Goal: Task Accomplishment & Management: Manage account settings

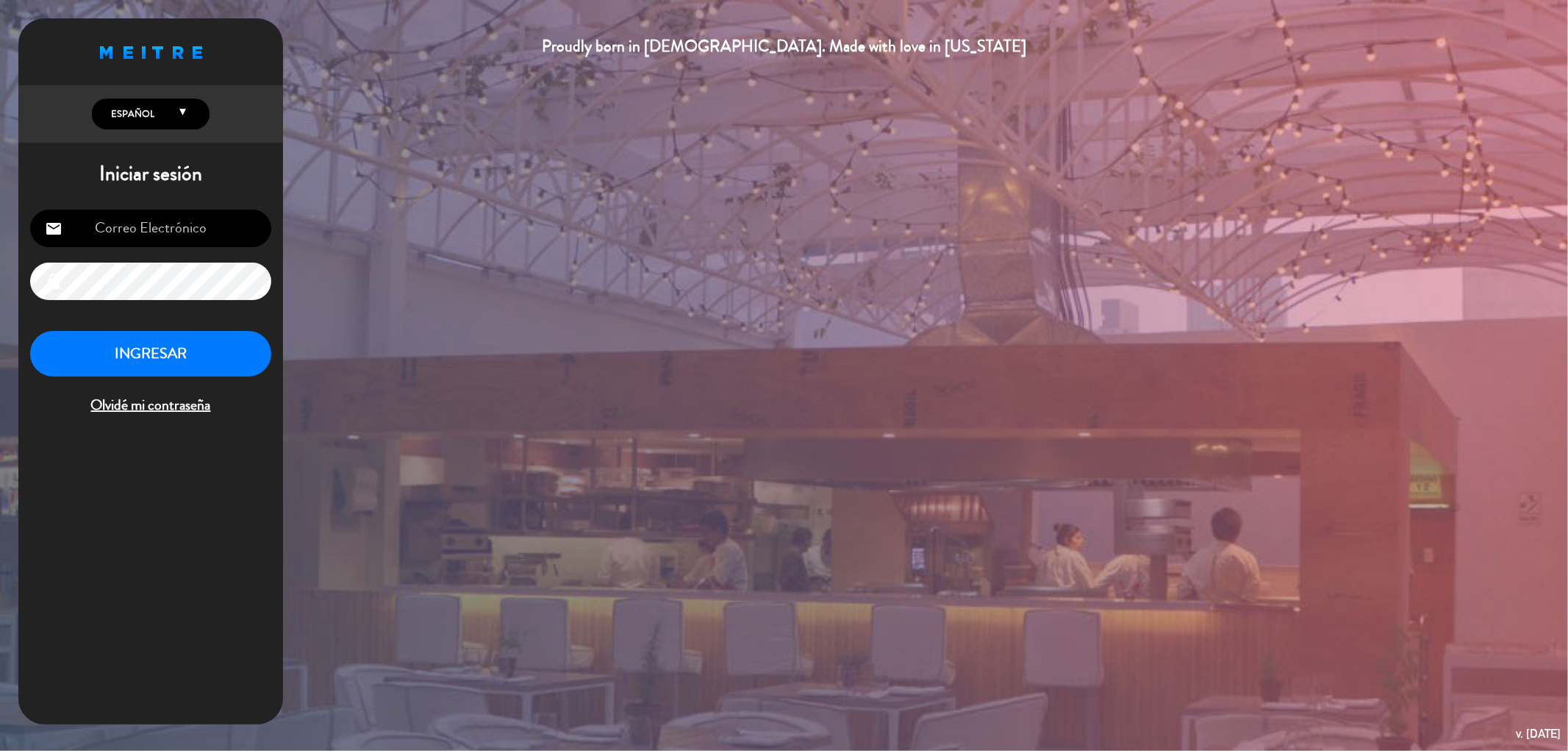
type input "[EMAIL_ADDRESS][DOMAIN_NAME]"
click at [162, 351] on button "INGRESAR" at bounding box center [151, 354] width 241 height 46
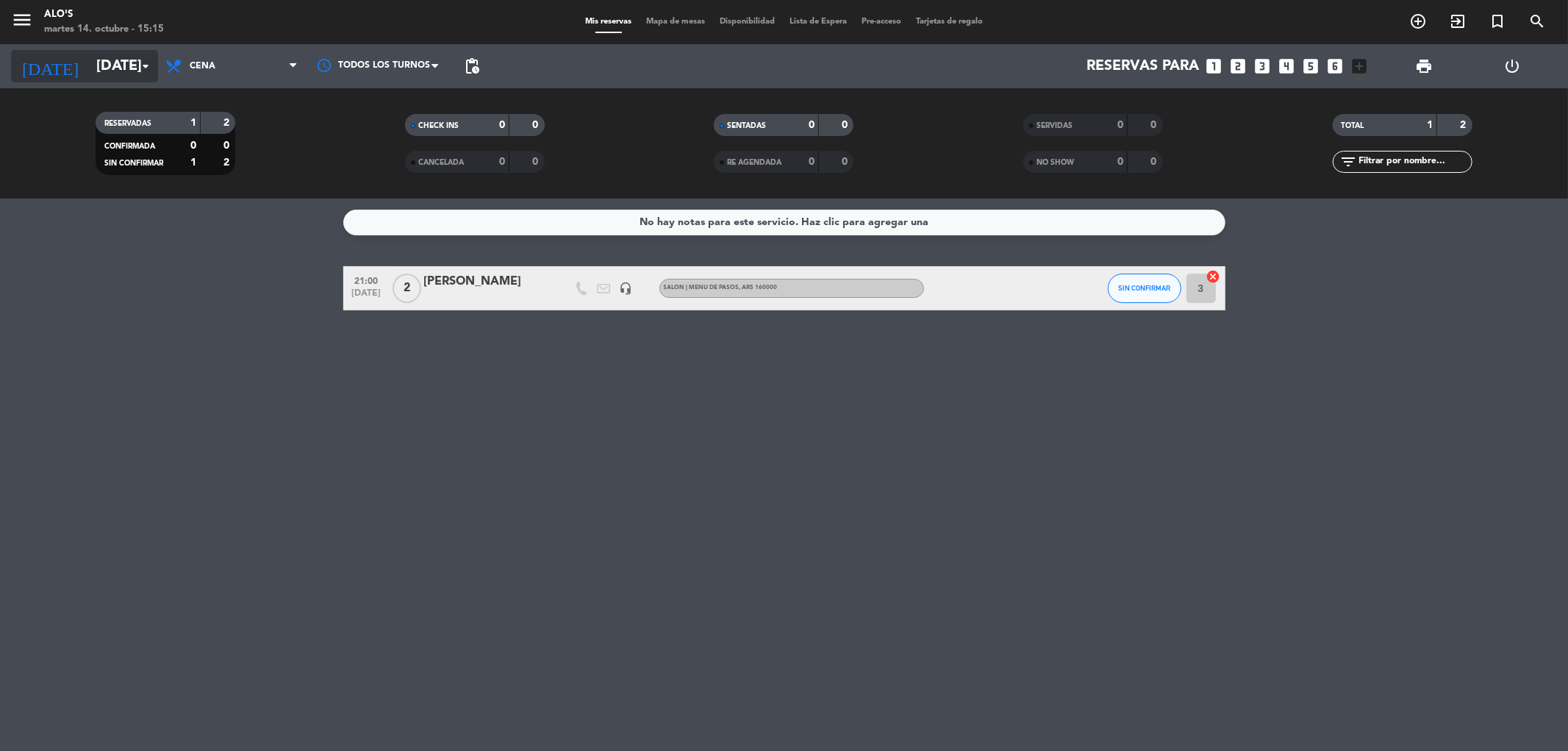
click at [129, 64] on input "[DATE]" at bounding box center [181, 66] width 187 height 33
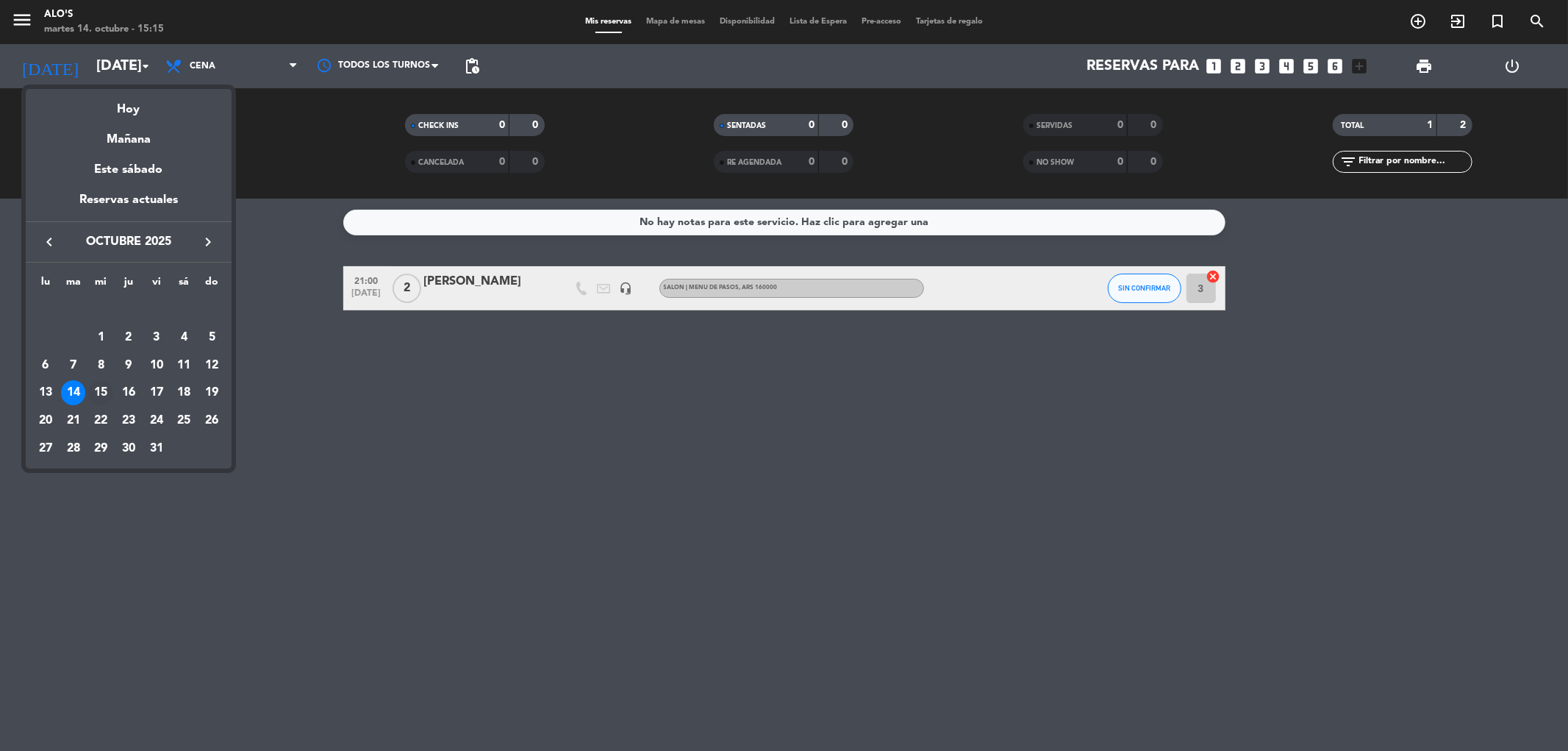
click at [97, 396] on div "15" at bounding box center [101, 392] width 25 height 25
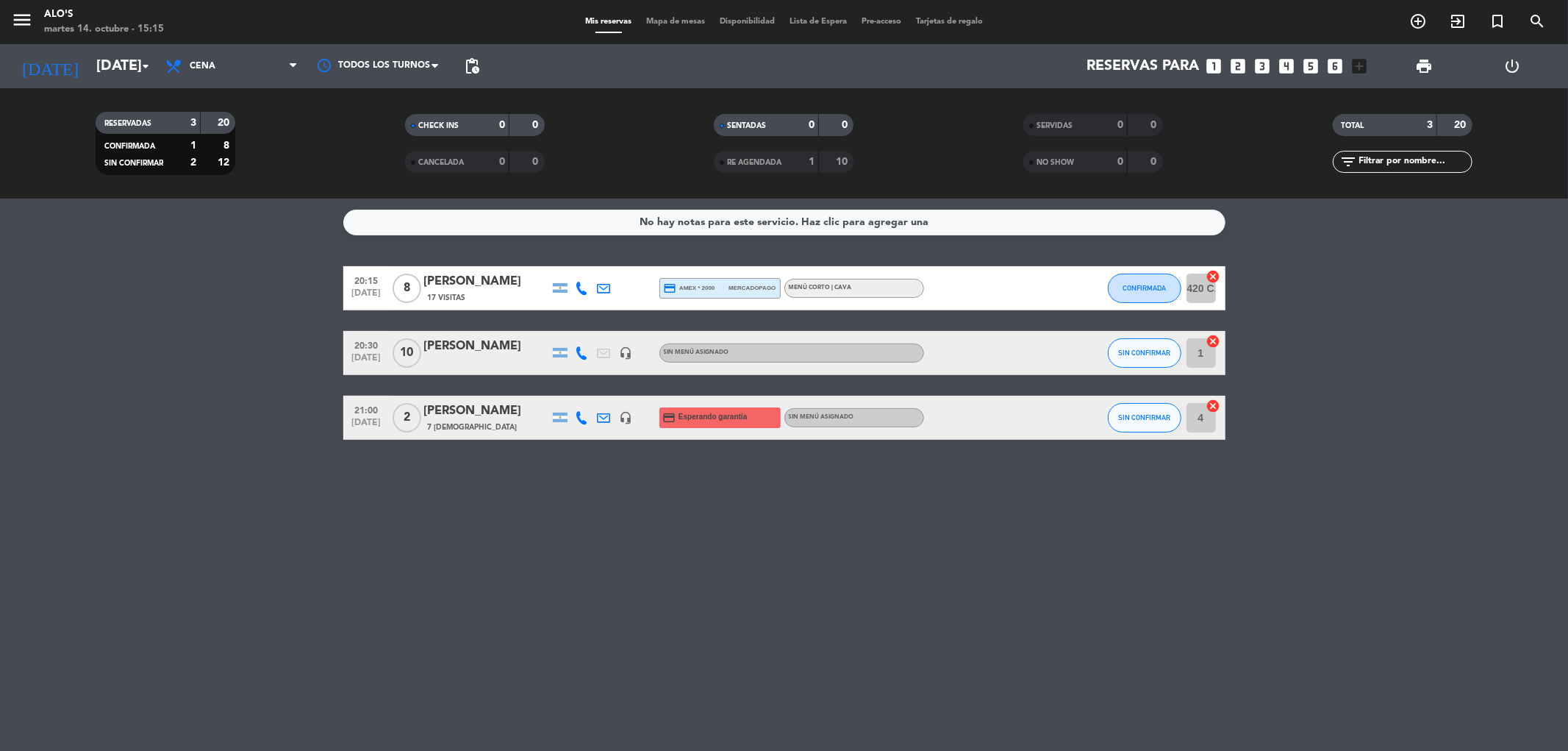
click at [603, 353] on icon at bounding box center [604, 353] width 13 height 13
click at [575, 342] on div at bounding box center [582, 353] width 22 height 43
click at [576, 347] on icon at bounding box center [581, 353] width 13 height 13
click at [170, 466] on div "No hay notas para este servicio. Haz clic para agregar una 20:15 [DATE] 8 [PERS…" at bounding box center [784, 475] width 1568 height 552
click at [499, 413] on div "[PERSON_NAME]" at bounding box center [486, 411] width 125 height 19
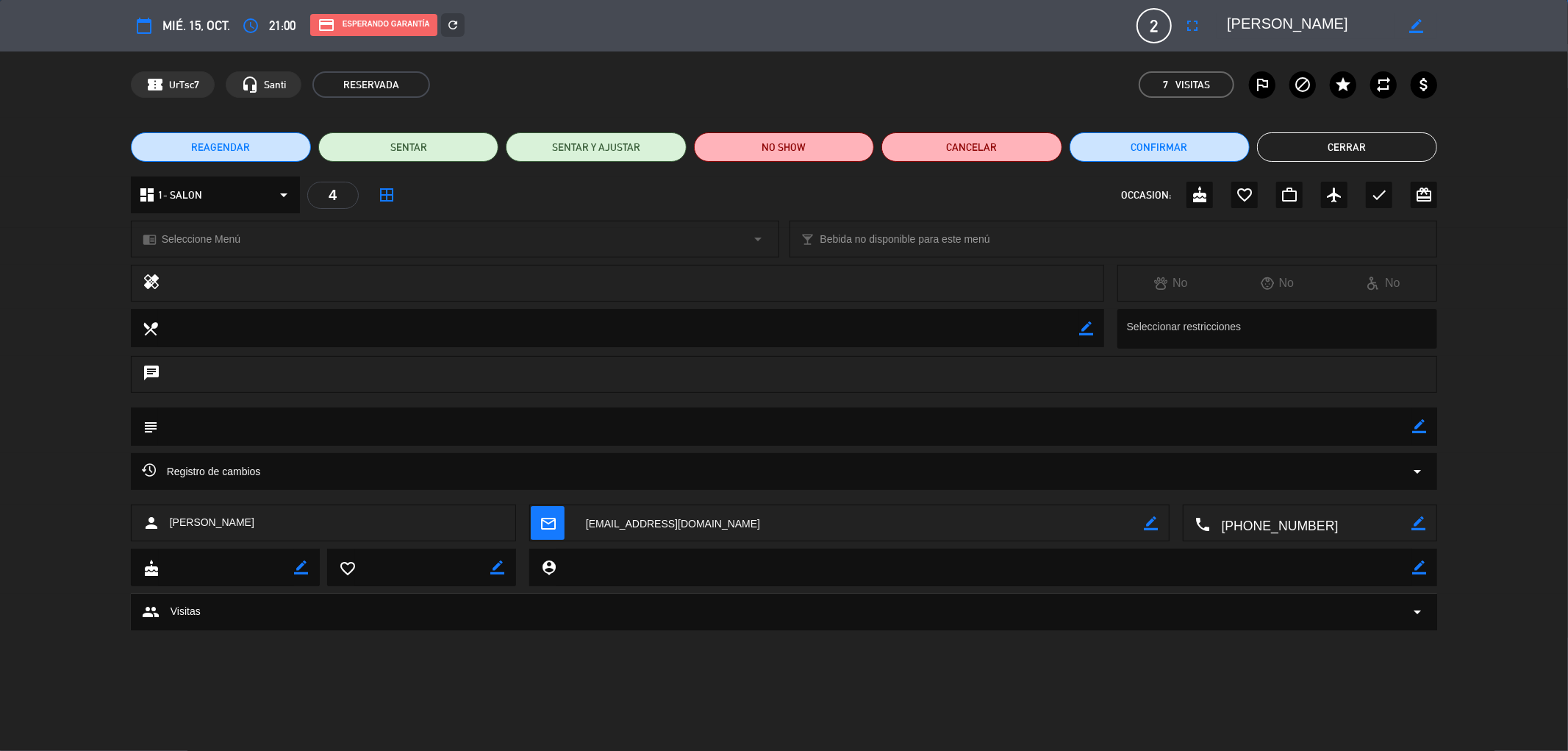
click at [1357, 134] on button "Cerrar" at bounding box center [1347, 147] width 180 height 29
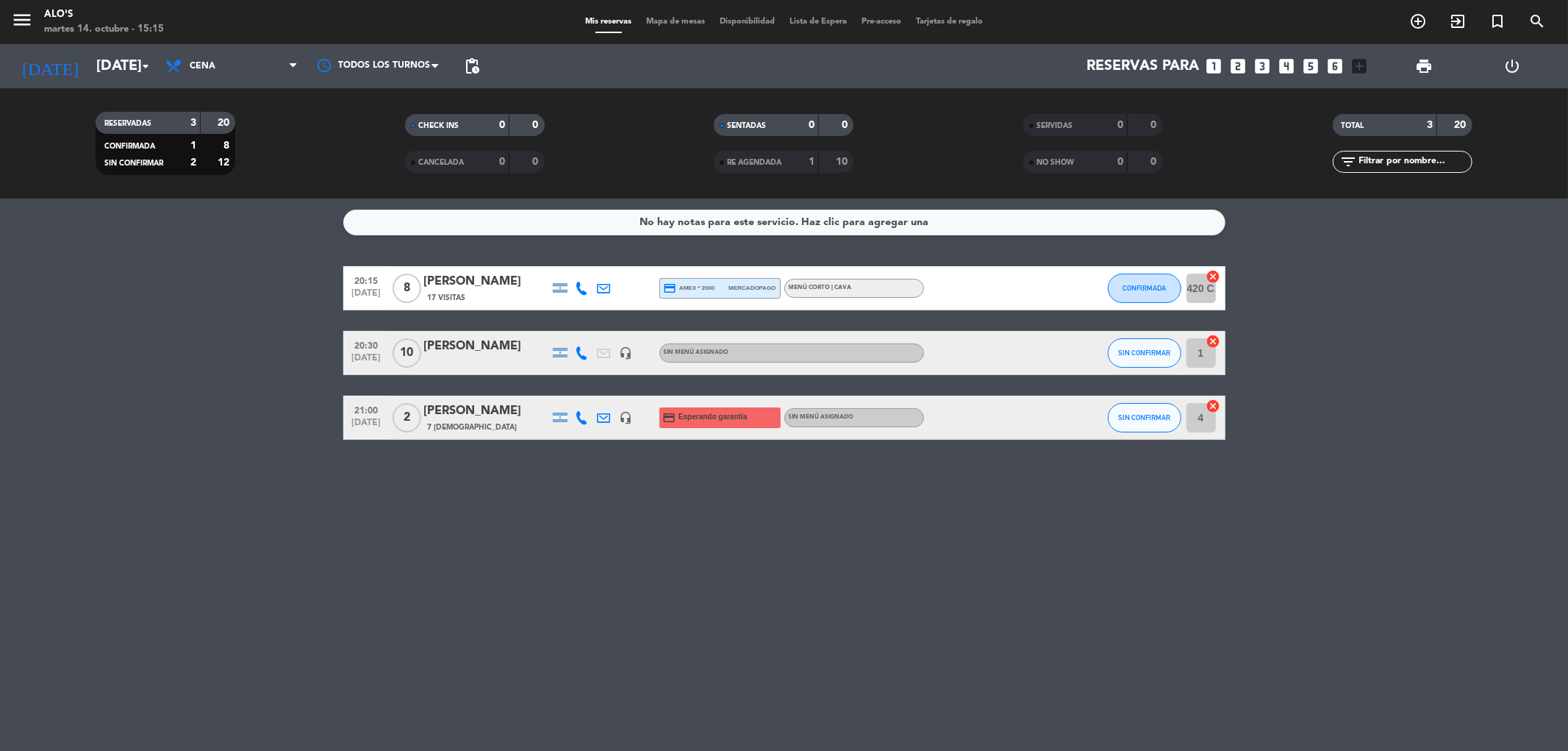
click at [579, 417] on icon at bounding box center [581, 417] width 13 height 13
click at [559, 398] on span "Copiar" at bounding box center [571, 392] width 31 height 15
click at [412, 496] on div "No hay notas para este servicio. Haz clic para agregar una 20:15 [DATE] 8 [PERS…" at bounding box center [784, 475] width 1568 height 552
click at [604, 419] on icon at bounding box center [604, 417] width 13 height 13
click at [605, 489] on div "No hay notas para este servicio. Haz clic para agregar una 20:15 [DATE] 8 [PERS…" at bounding box center [784, 475] width 1568 height 552
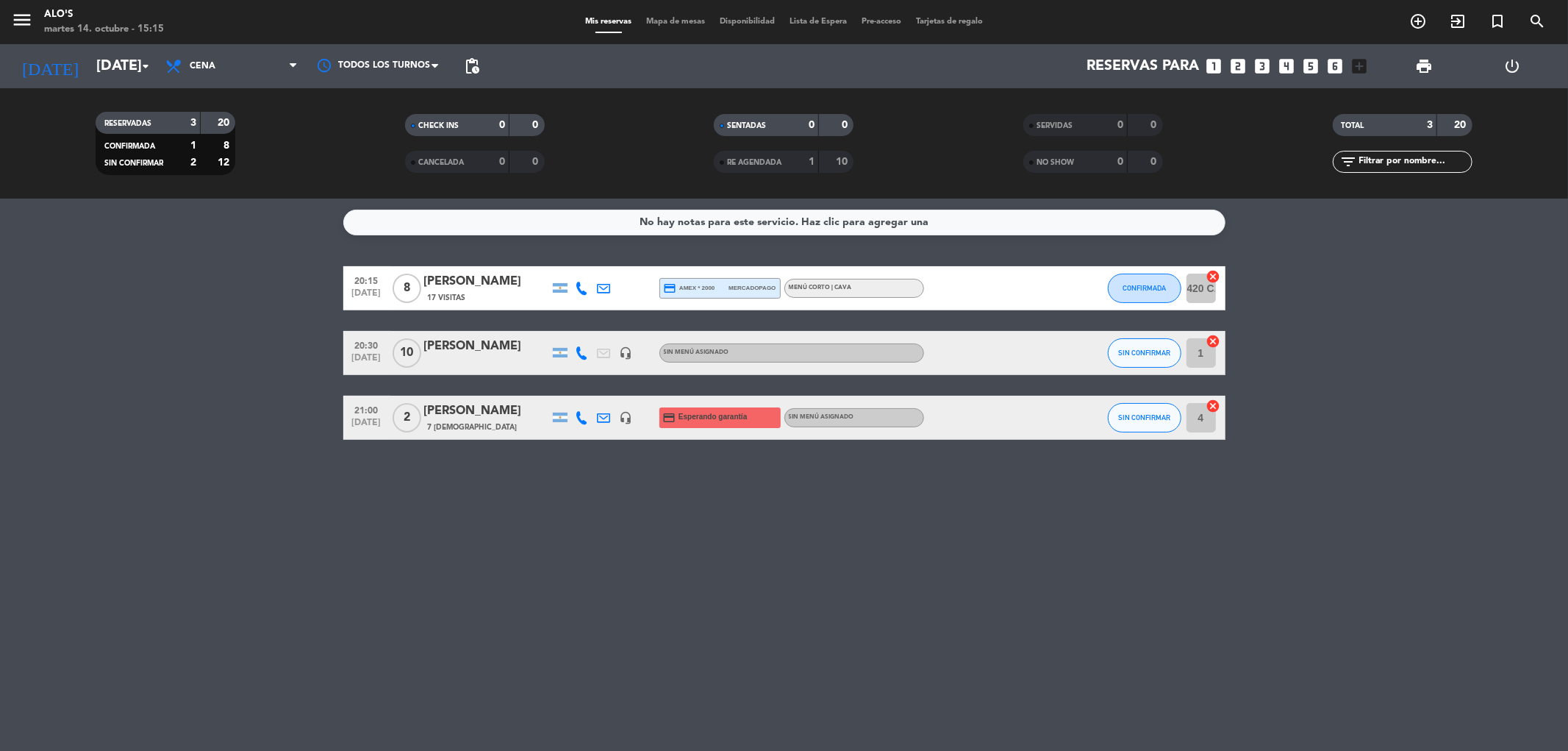
click at [612, 416] on div at bounding box center [605, 417] width 22 height 43
click at [611, 416] on div at bounding box center [605, 417] width 22 height 43
click at [607, 416] on icon at bounding box center [604, 417] width 13 height 13
click at [601, 464] on div "No hay notas para este servicio. Haz clic para agregar una 20:15 [DATE] 8 [PERS…" at bounding box center [784, 475] width 1568 height 552
click at [200, 73] on span "Cena" at bounding box center [231, 66] width 147 height 33
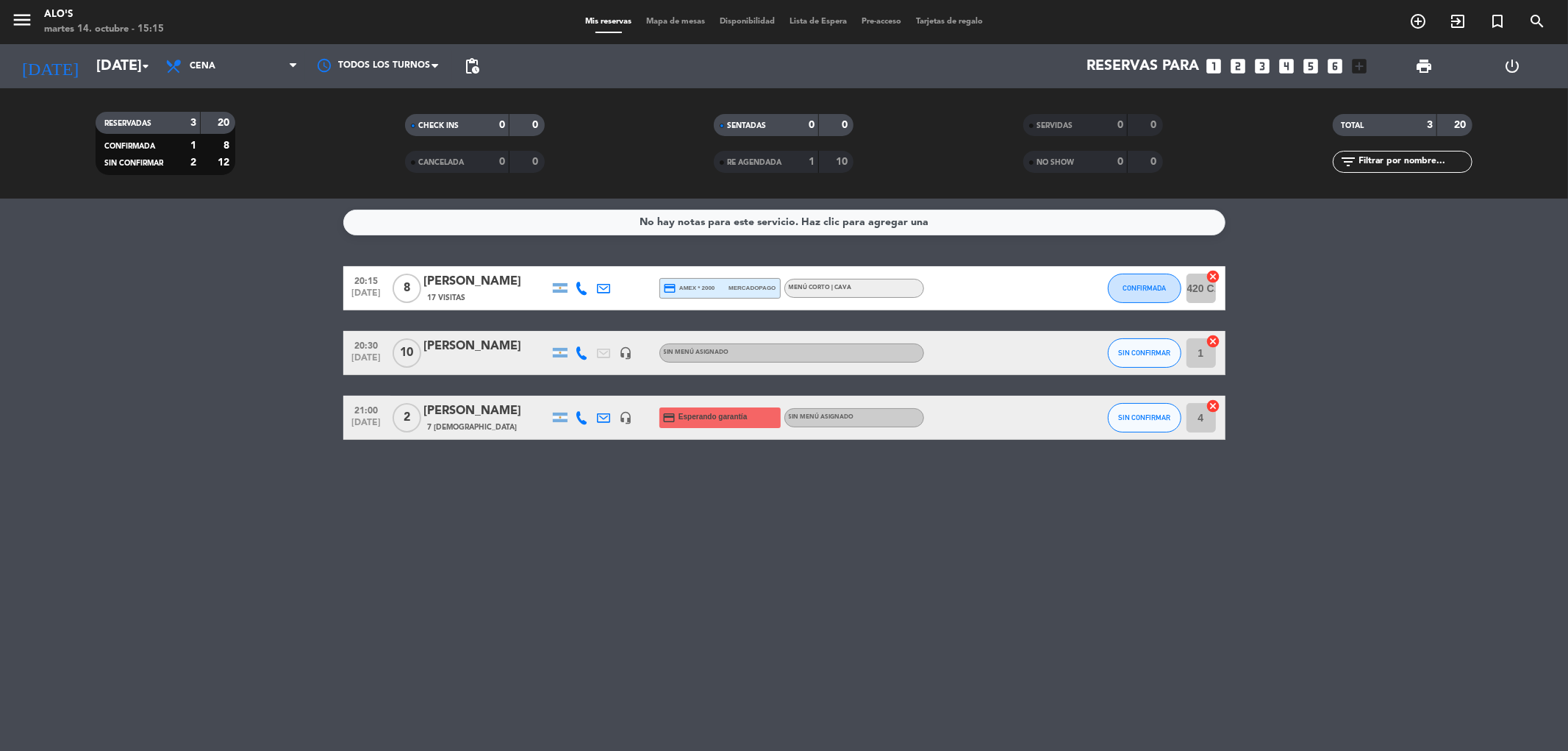
click at [125, 89] on div "RESERVADAS 3 20 CONFIRMADA 1 8 SIN CONFIRMAR 2 12 CHECK INS 0 0 CANCELADA 0 0 S…" at bounding box center [784, 144] width 1568 height 110
click at [99, 50] on div "[DATE] [DATE] arrow_drop_down" at bounding box center [84, 66] width 147 height 33
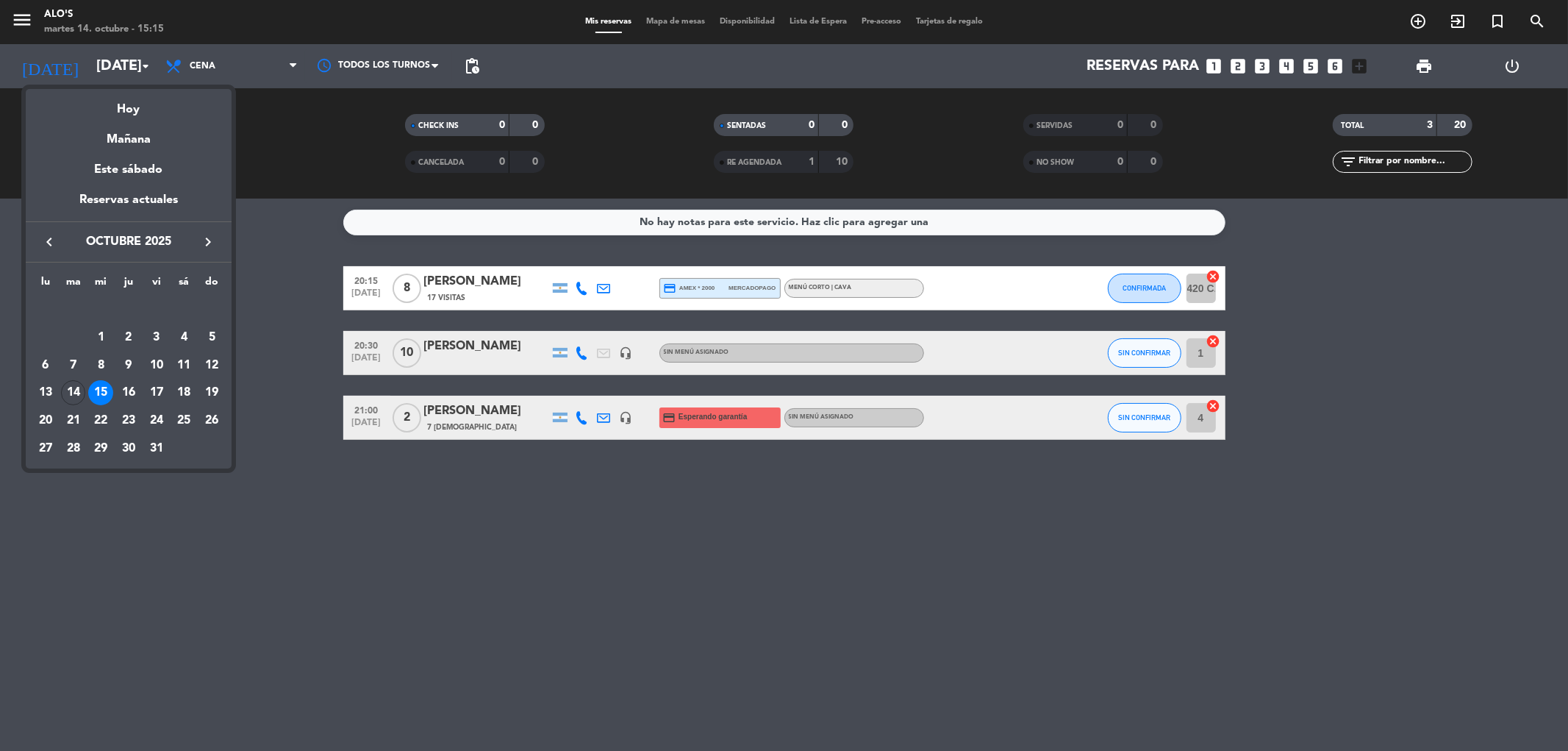
click at [292, 377] on div at bounding box center [784, 375] width 1568 height 751
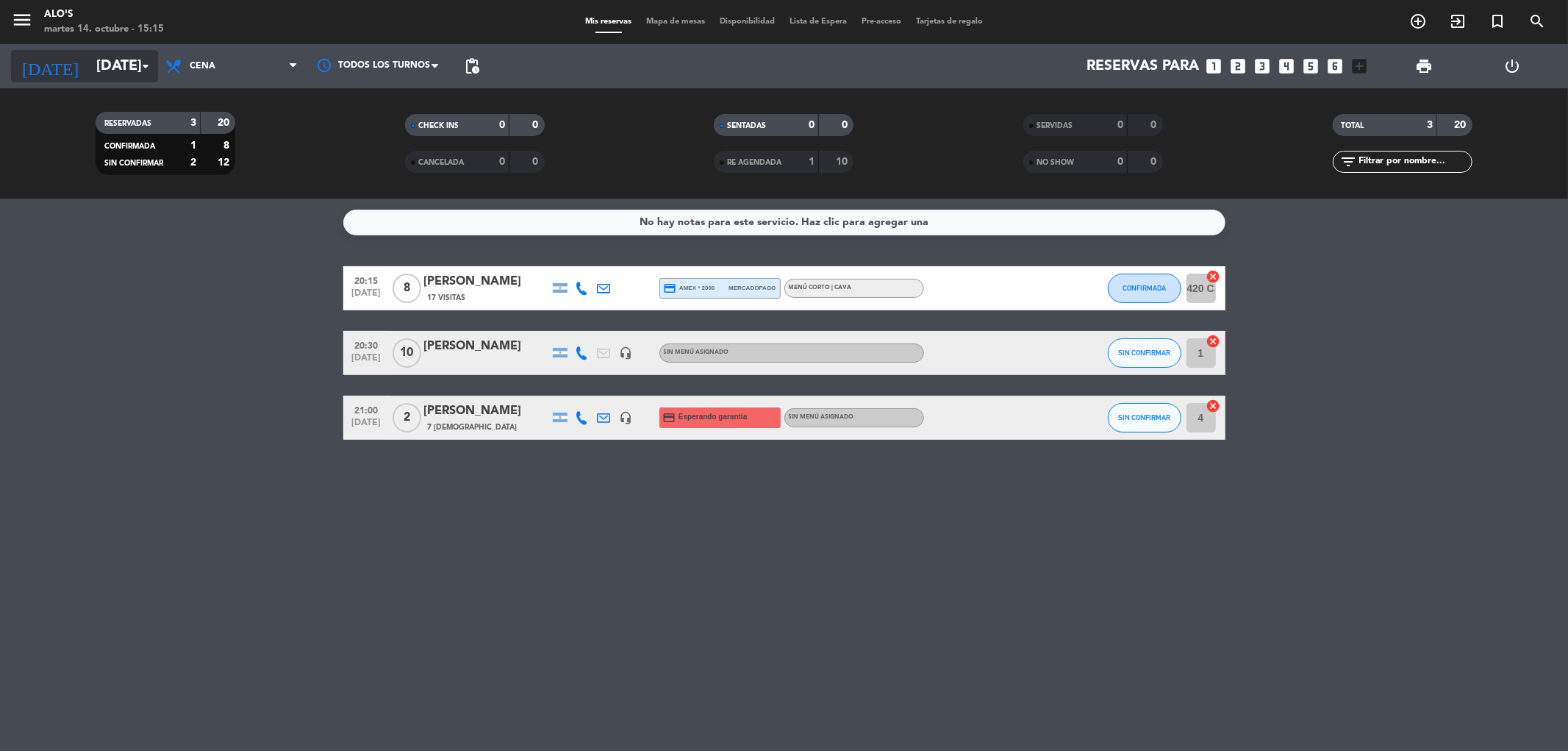
click at [39, 64] on icon "[DATE]" at bounding box center [50, 66] width 78 height 33
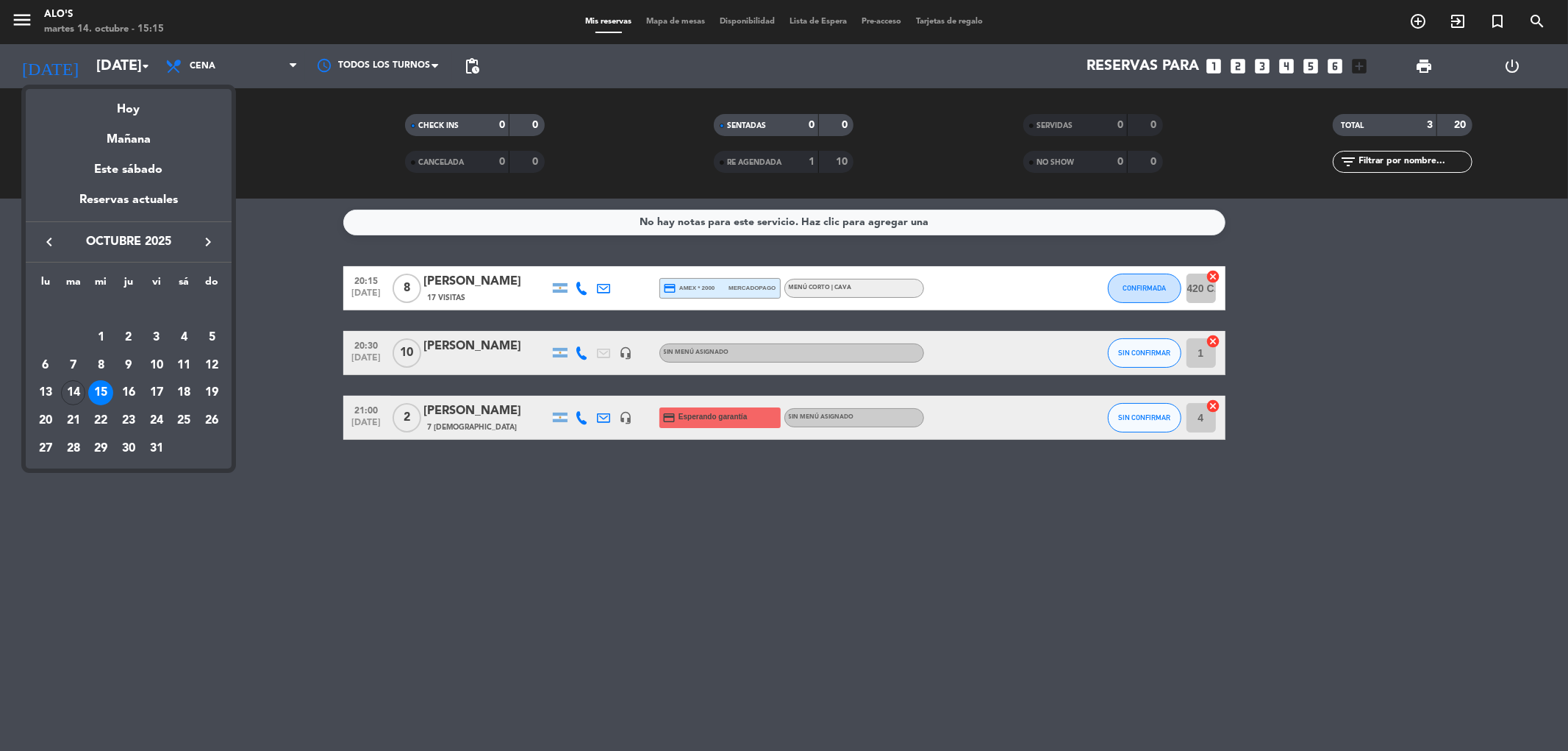
click at [127, 391] on div "16" at bounding box center [128, 392] width 25 height 25
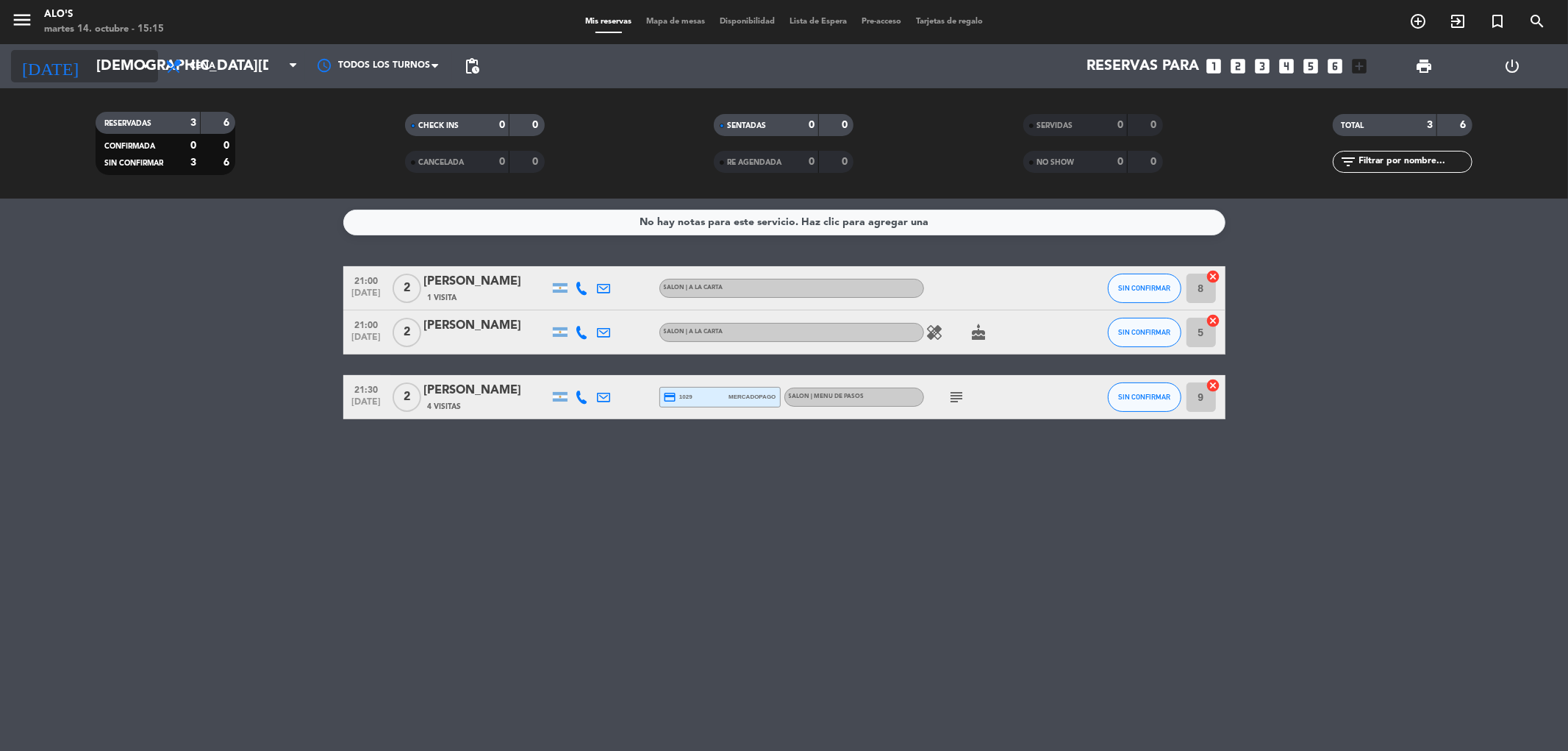
click at [48, 76] on icon "[DATE]" at bounding box center [50, 66] width 78 height 33
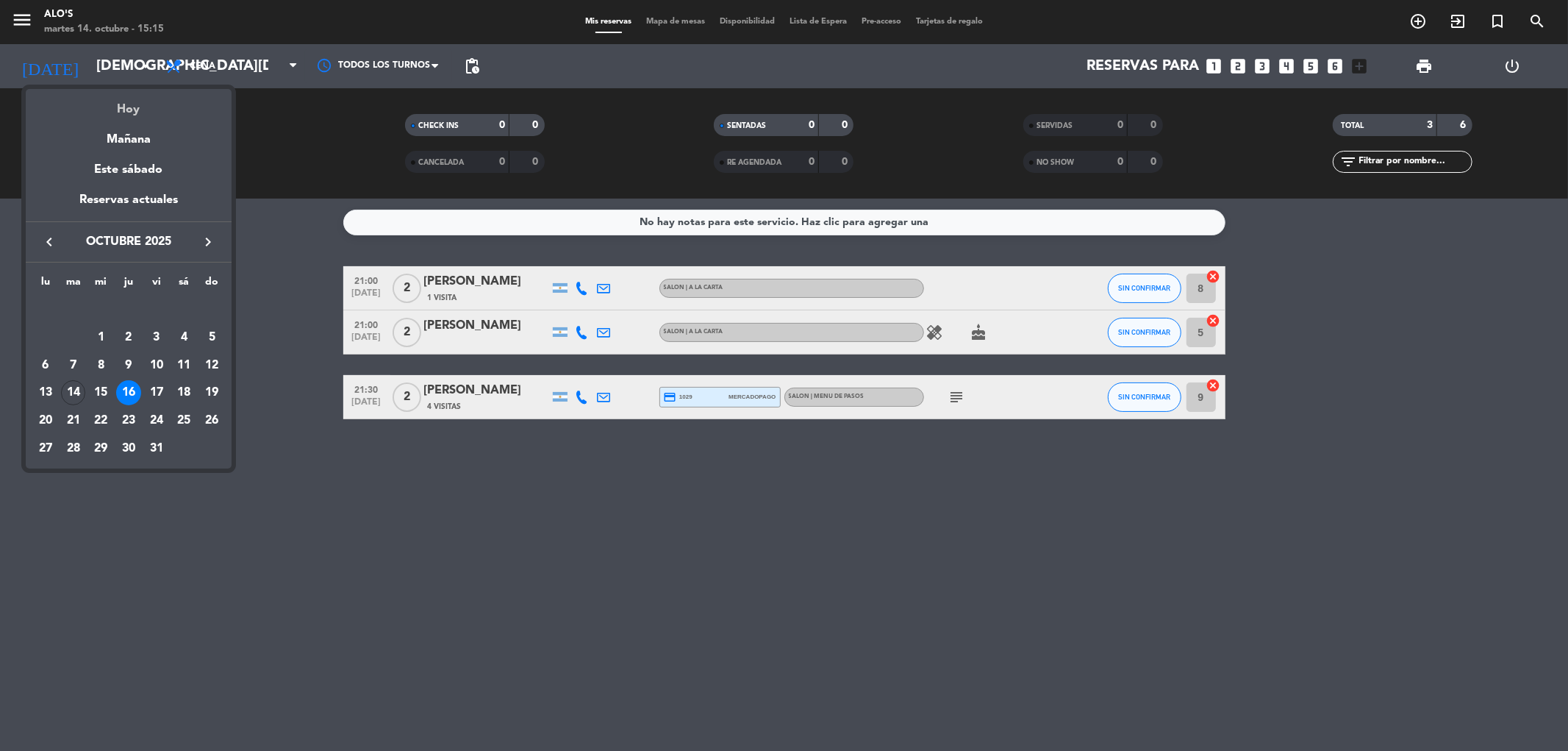
click at [119, 104] on div "Hoy" at bounding box center [128, 103] width 206 height 30
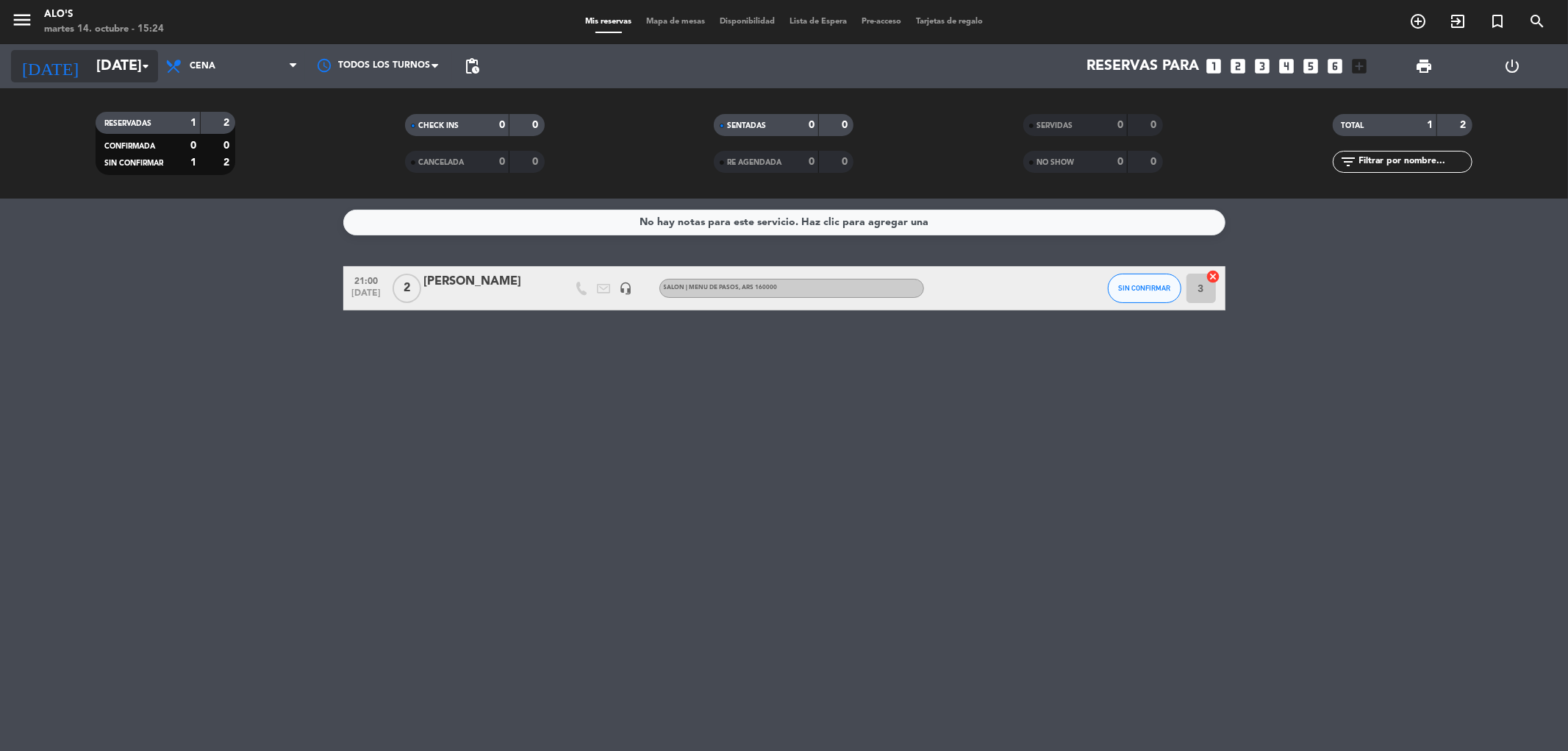
click at [108, 71] on input "[DATE]" at bounding box center [181, 66] width 187 height 33
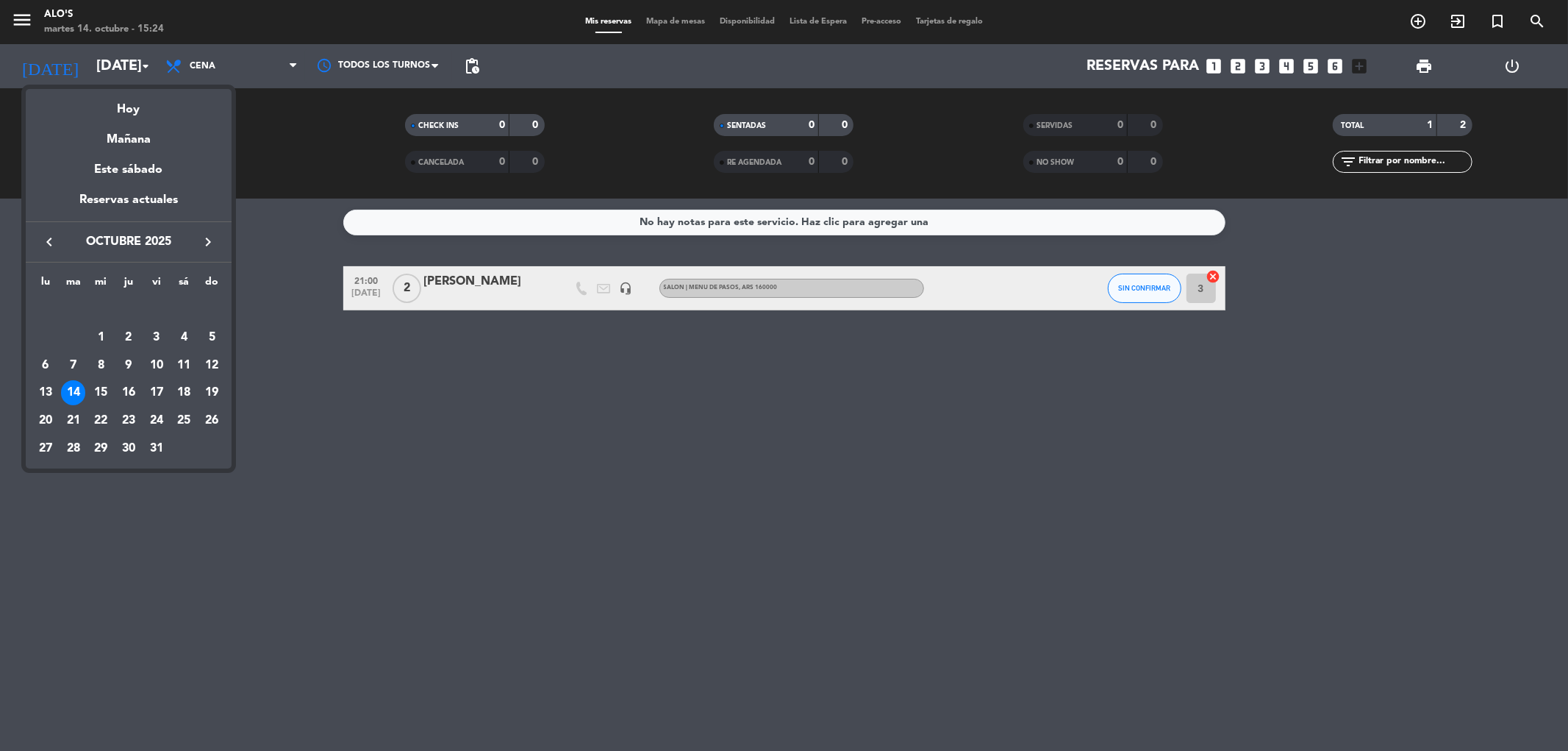
click at [209, 241] on icon "keyboard_arrow_right" at bounding box center [208, 242] width 18 height 18
click at [159, 357] on div "14" at bounding box center [157, 365] width 25 height 25
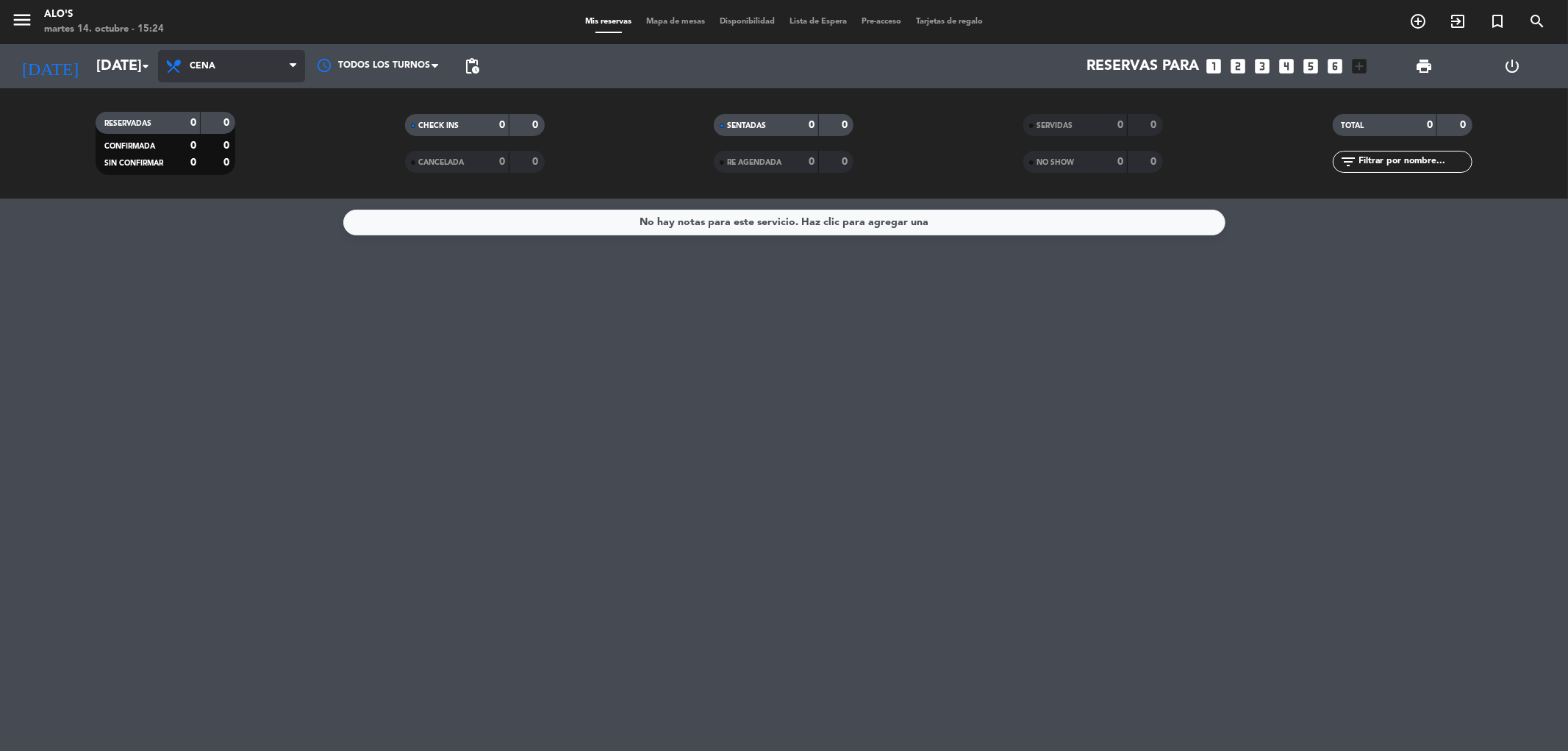
click at [171, 77] on span "Cena" at bounding box center [231, 66] width 147 height 33
click at [196, 63] on span "Cena" at bounding box center [203, 66] width 26 height 10
click at [99, 78] on input "[DATE]" at bounding box center [181, 66] width 187 height 33
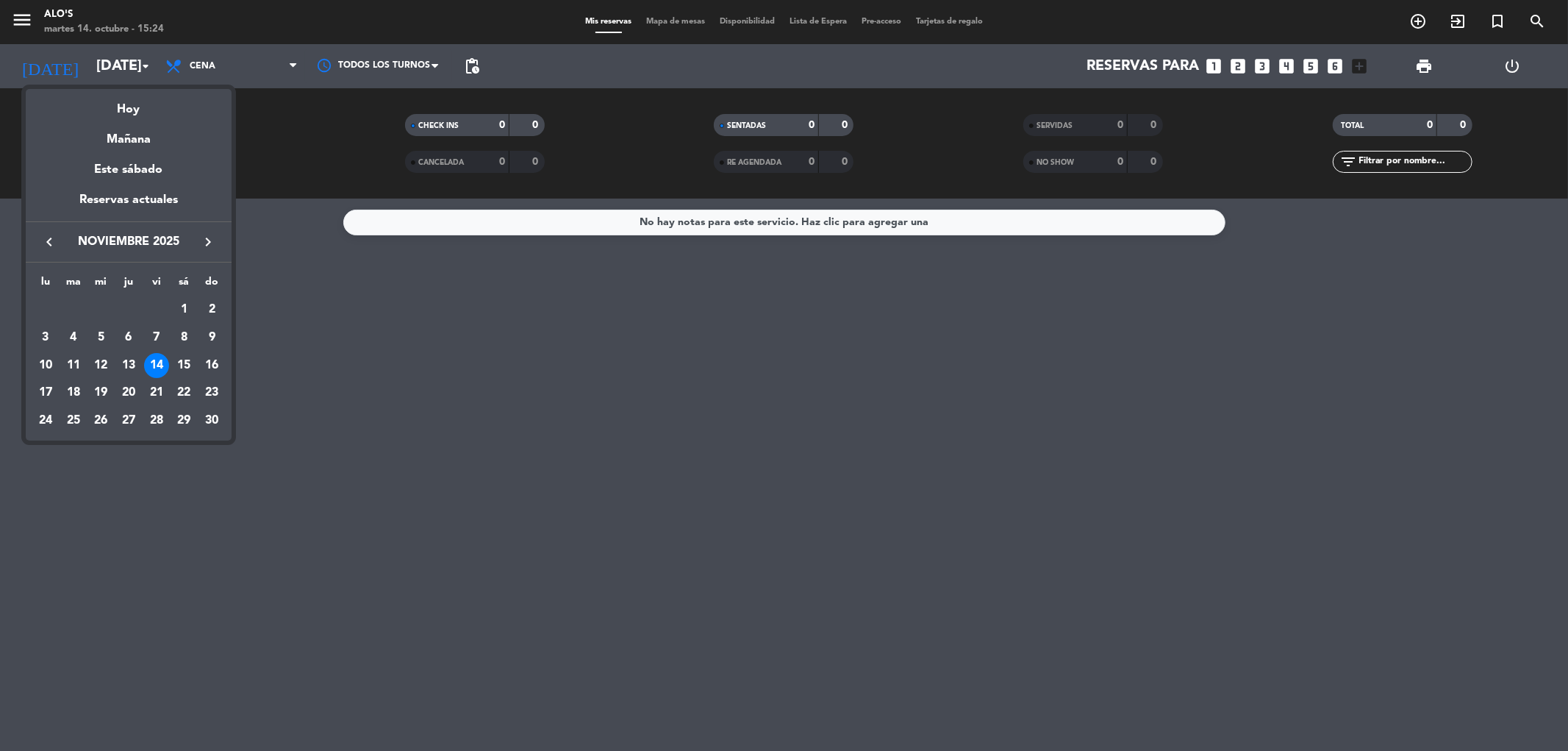
drag, startPoint x: 59, startPoint y: 246, endPoint x: 99, endPoint y: 292, distance: 61.0
click at [58, 246] on button "keyboard_arrow_left" at bounding box center [49, 242] width 27 height 19
click at [157, 392] on div "17" at bounding box center [157, 392] width 25 height 25
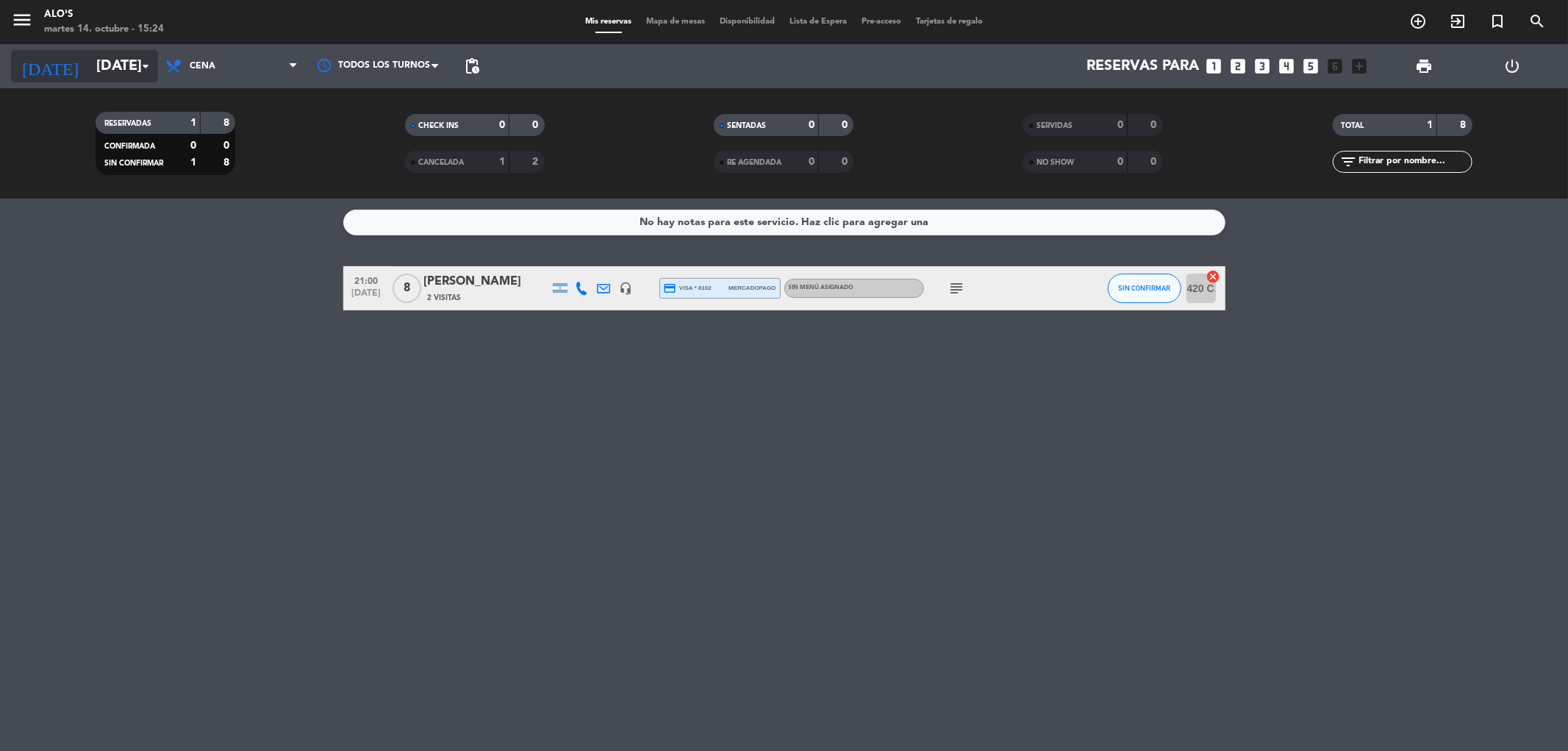
click at [122, 71] on input "[DATE]" at bounding box center [181, 66] width 187 height 33
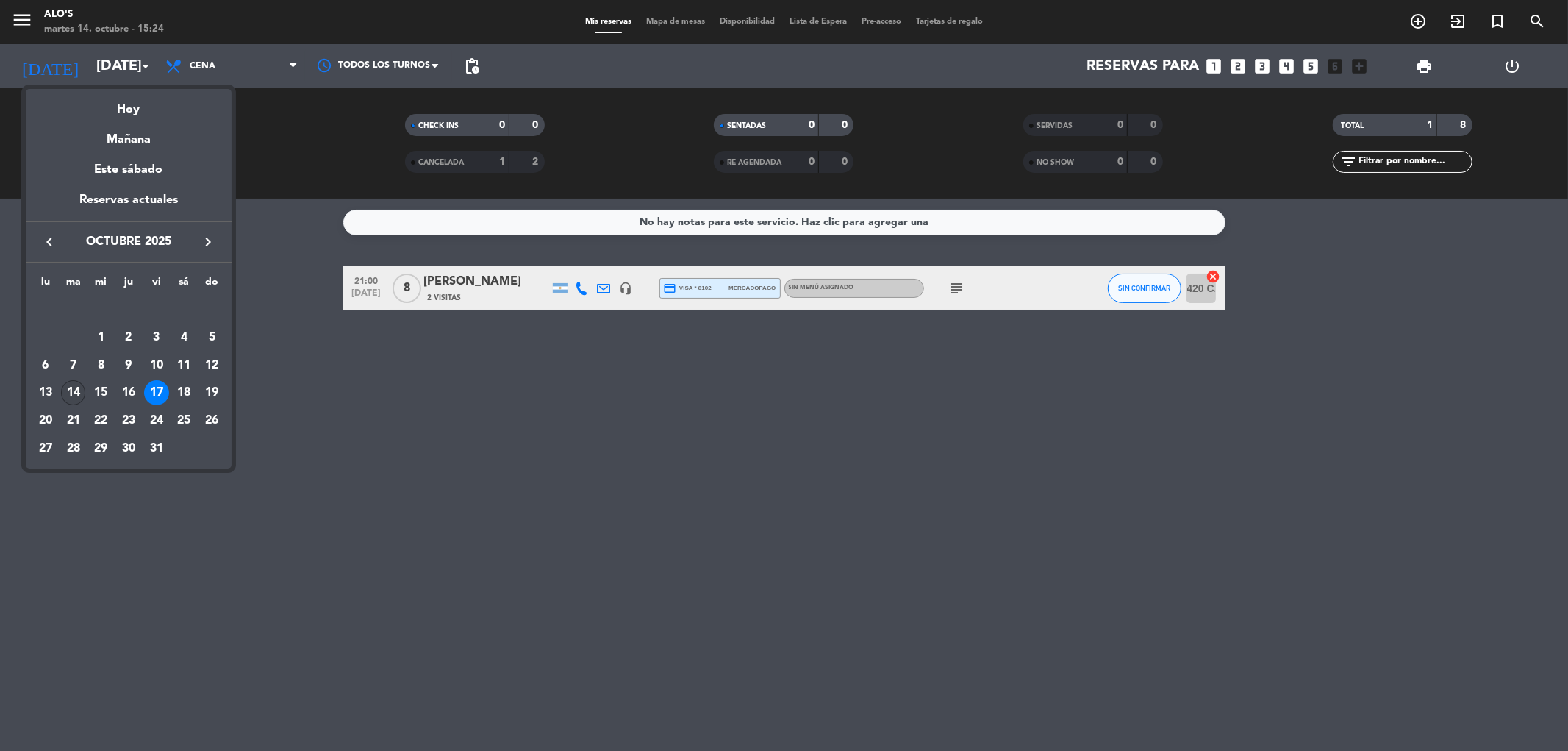
click at [70, 397] on div "14" at bounding box center [73, 392] width 25 height 25
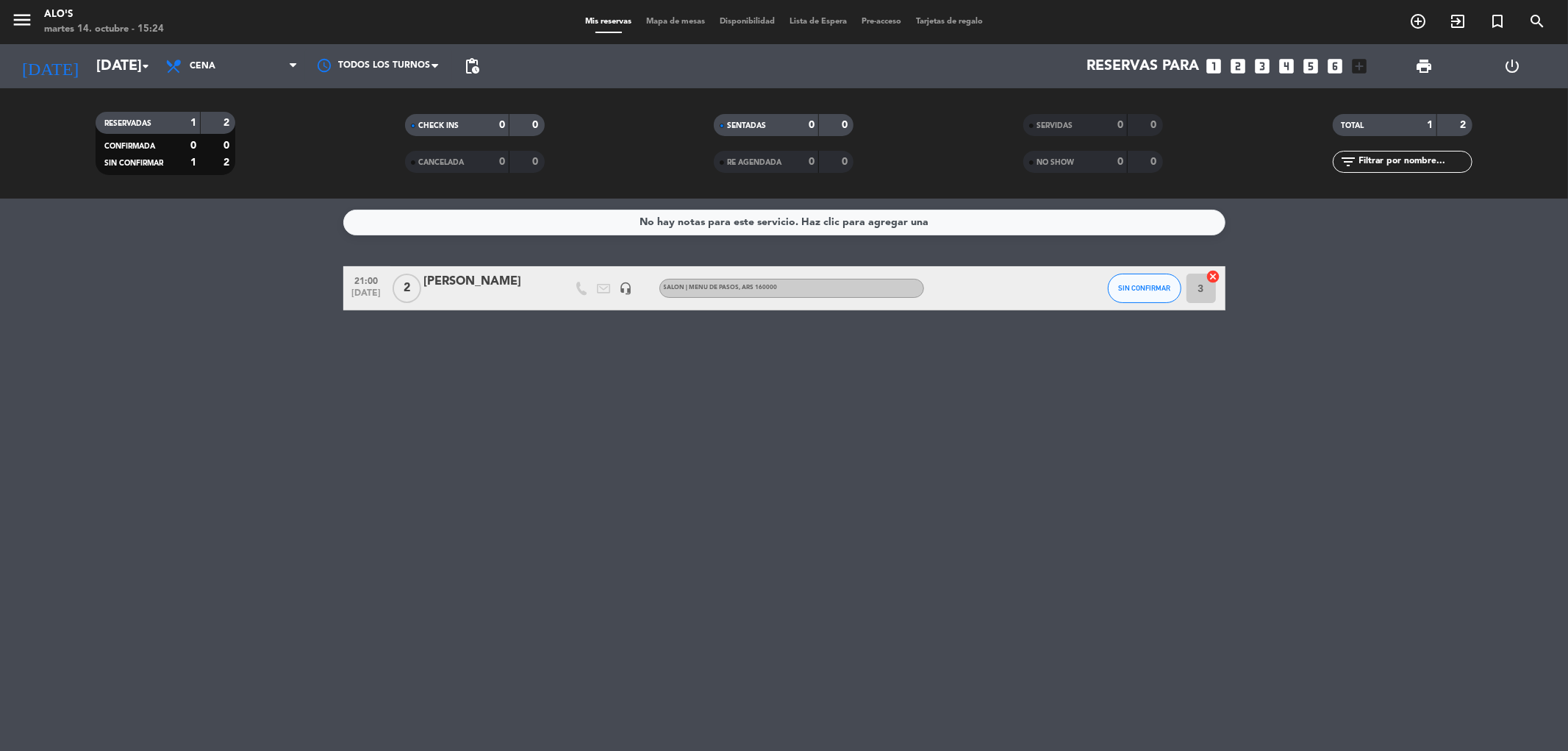
click at [221, 260] on div "No hay notas para este servicio. Haz clic para agregar una 21:00 [DATE] 2 [PERS…" at bounding box center [784, 475] width 1568 height 552
click at [89, 71] on input "[DATE]" at bounding box center [181, 66] width 187 height 33
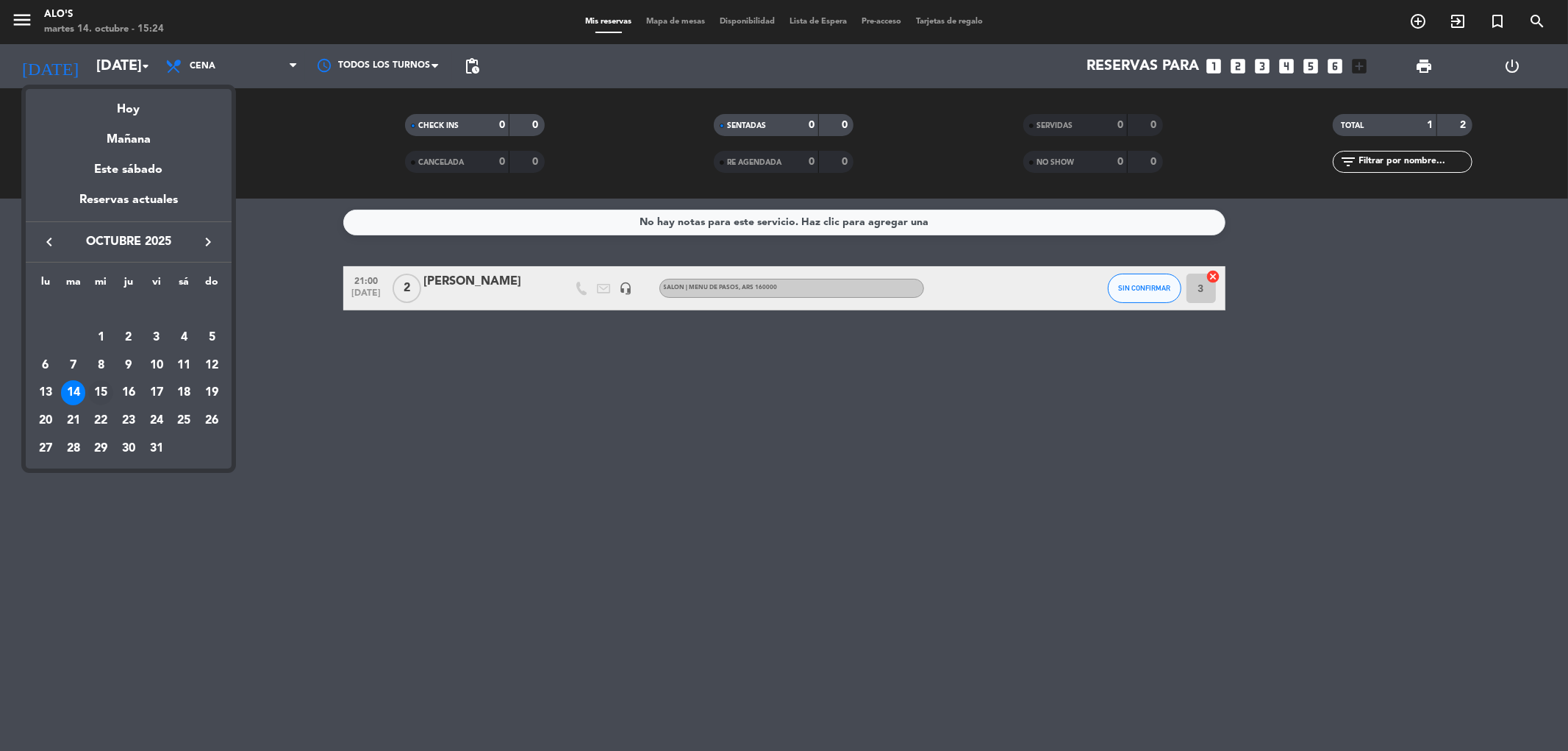
click at [95, 396] on div "15" at bounding box center [101, 392] width 25 height 25
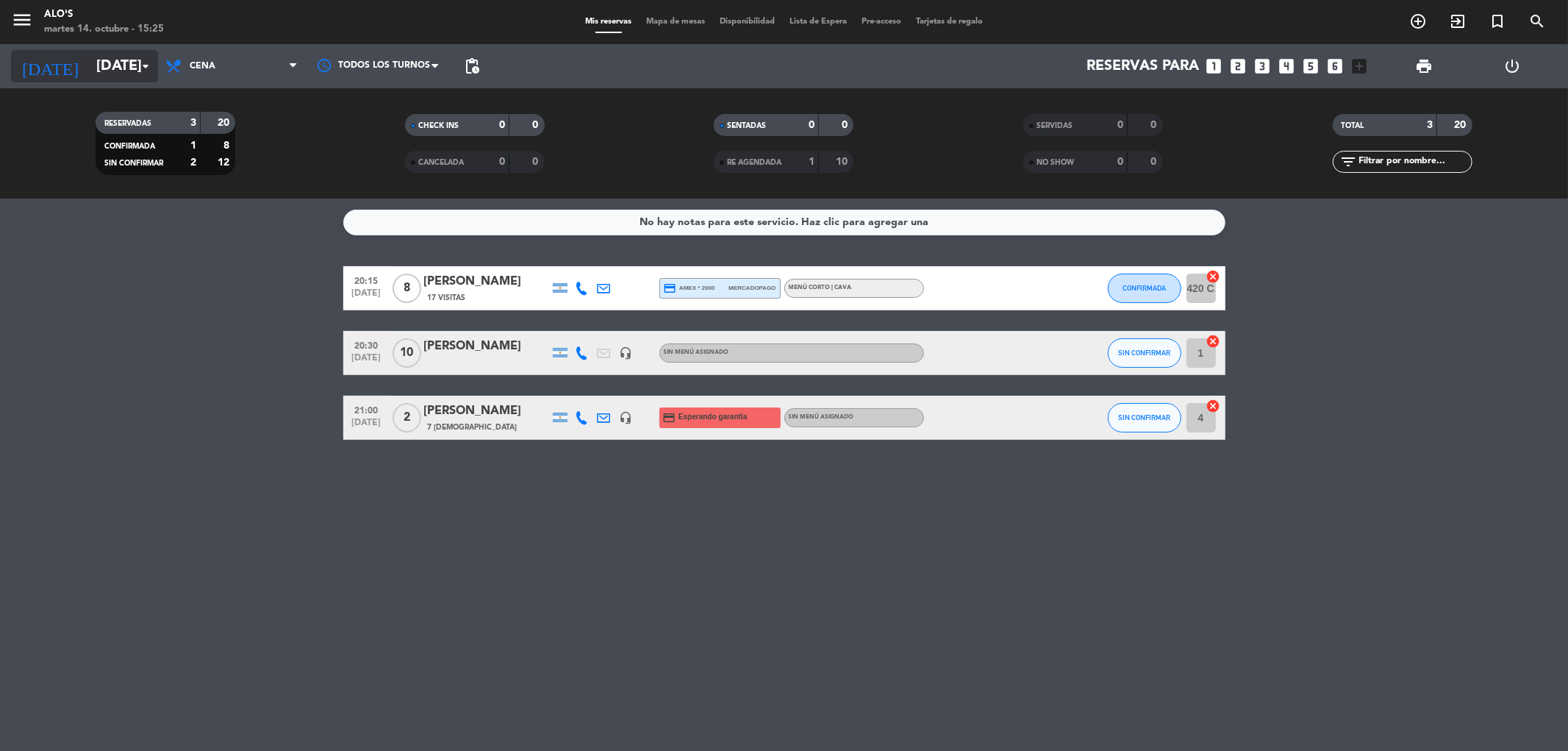
click at [135, 64] on input "[DATE]" at bounding box center [181, 66] width 187 height 33
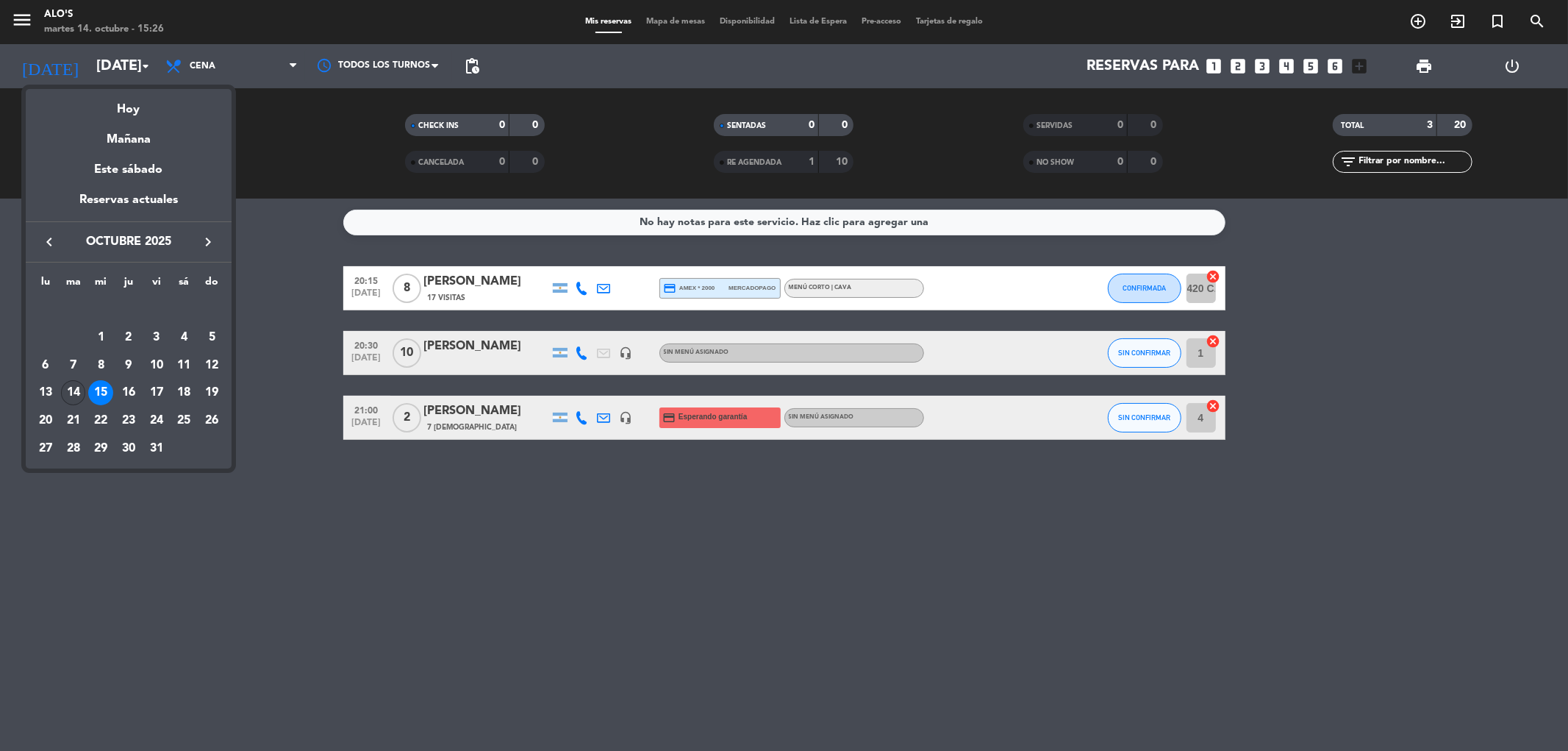
click at [66, 382] on div "14" at bounding box center [73, 392] width 25 height 25
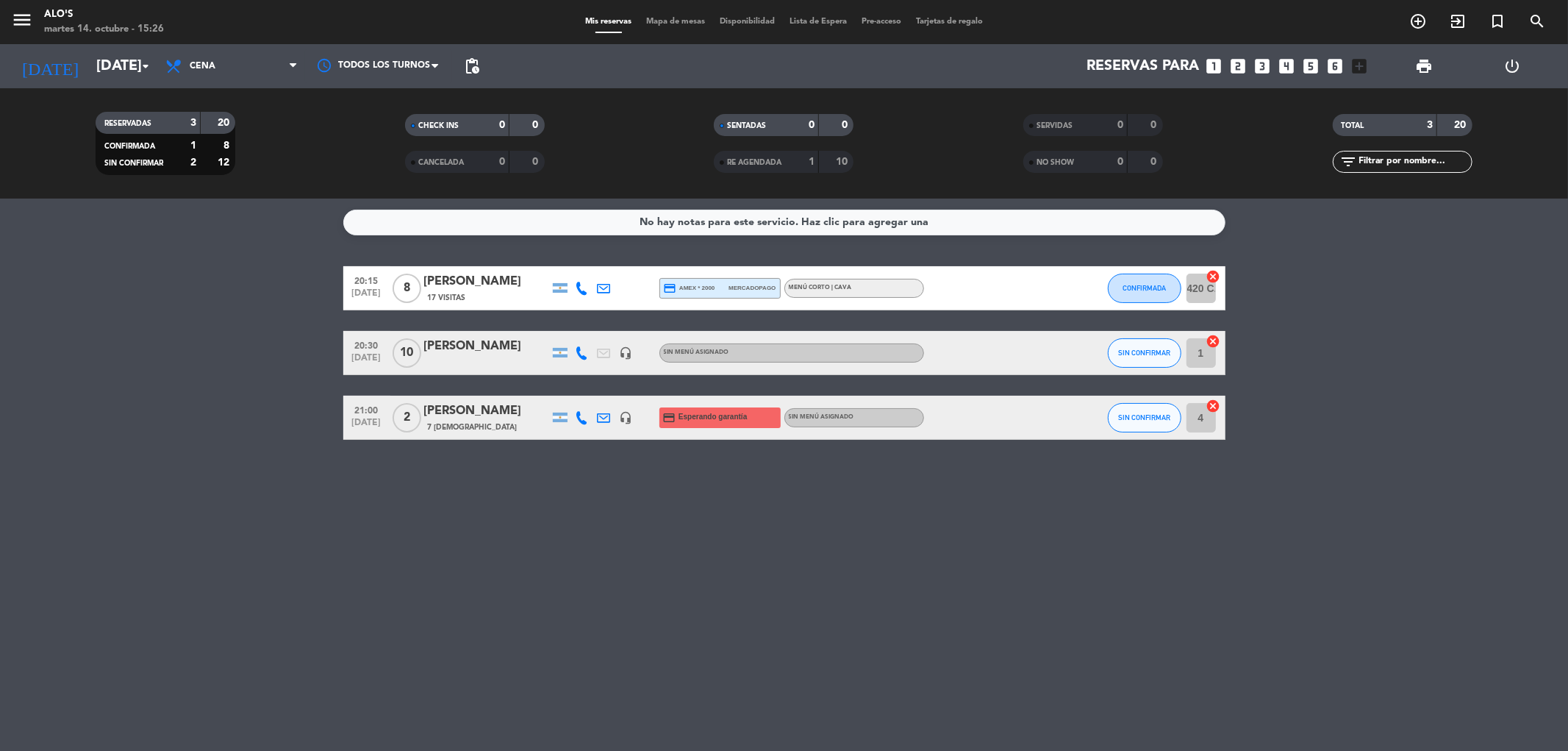
type input "[DATE]"
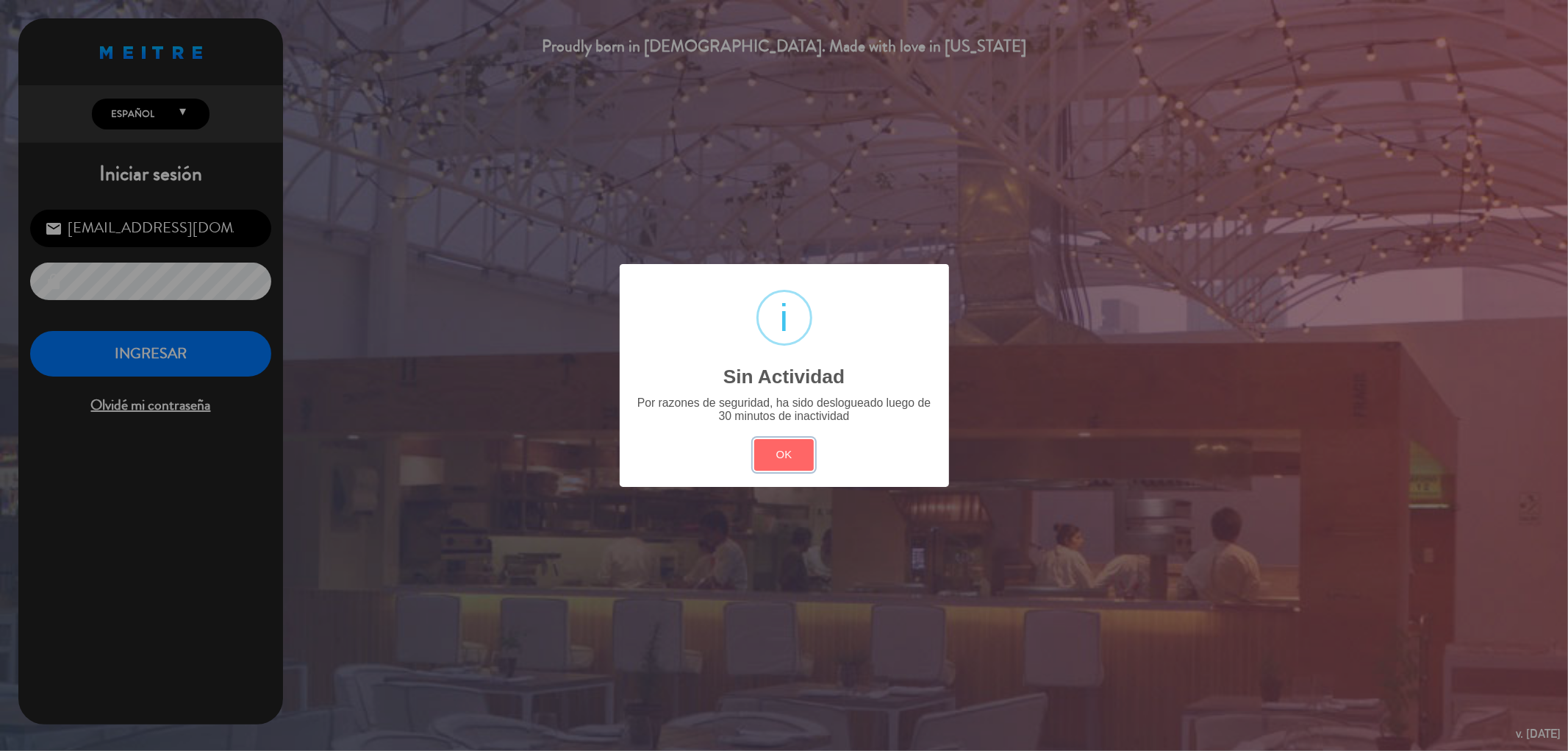
click at [784, 443] on button "OK" at bounding box center [784, 454] width 59 height 32
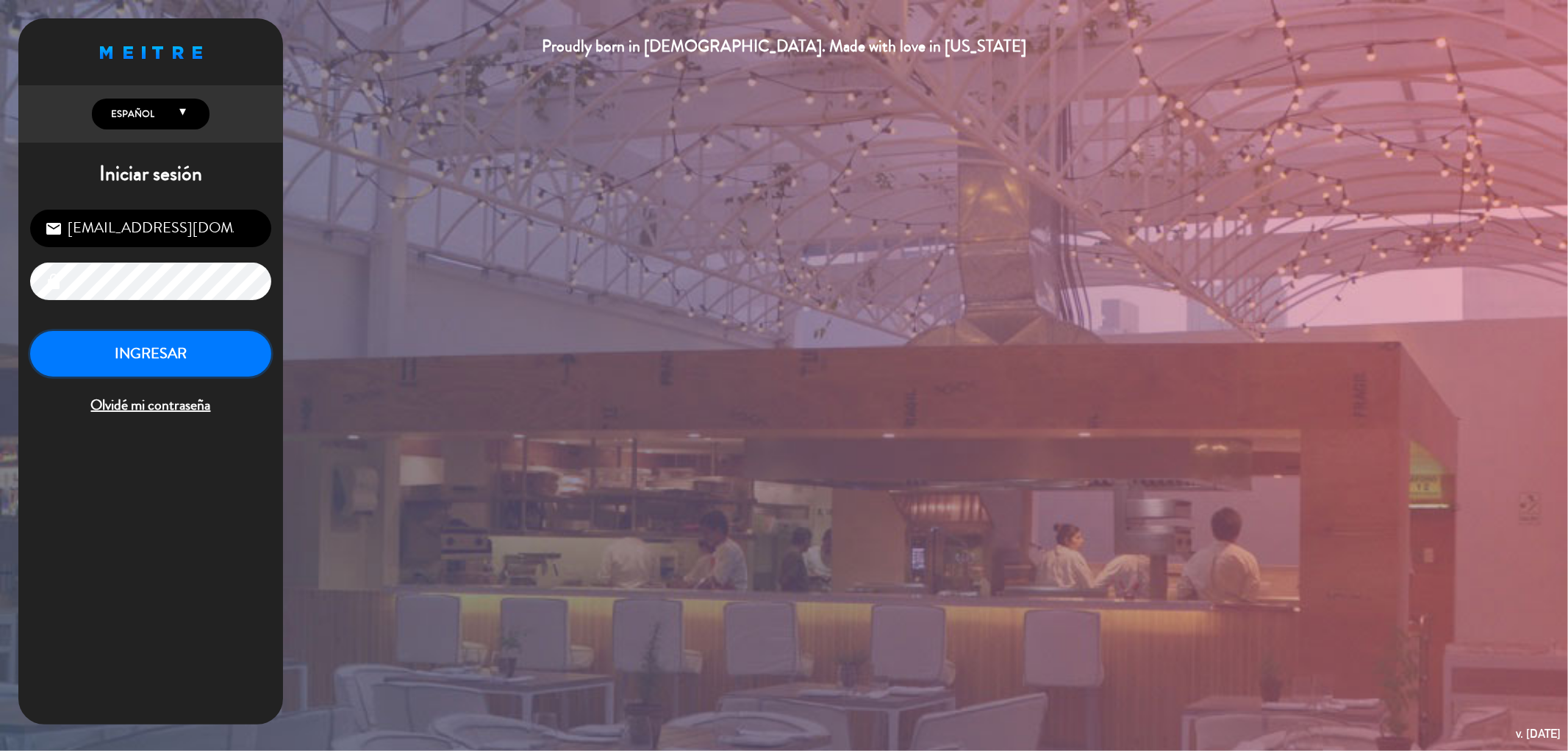
click at [158, 336] on button "INGRESAR" at bounding box center [151, 354] width 241 height 46
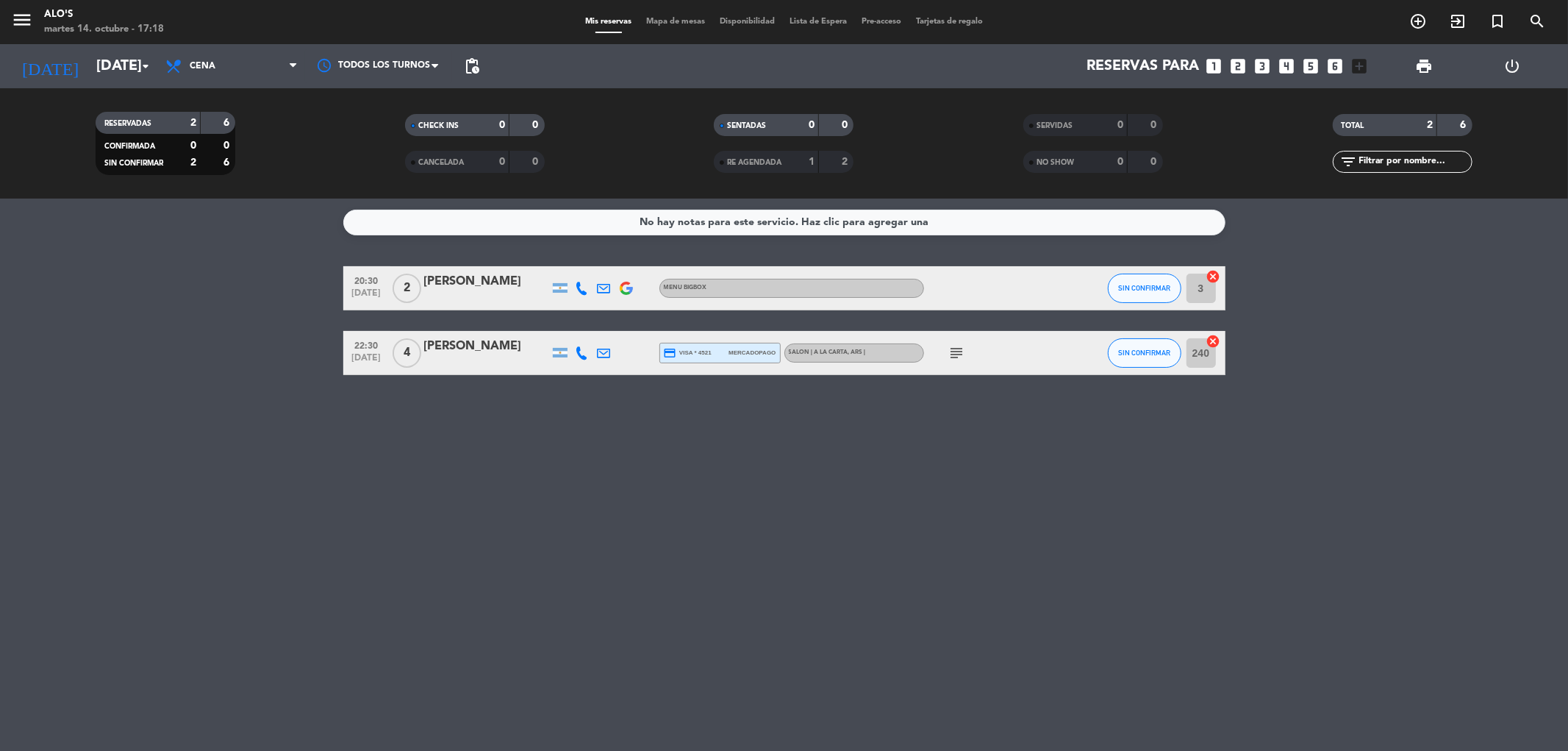
click at [968, 352] on div "subject" at bounding box center [990, 353] width 132 height 43
click at [962, 351] on icon "subject" at bounding box center [957, 353] width 18 height 18
click at [968, 446] on div "No hay notas para este servicio. Haz clic para agregar una 20:30 [DATE] 2 [PERS…" at bounding box center [784, 475] width 1568 height 552
drag, startPoint x: 684, startPoint y: 22, endPoint x: 685, endPoint y: 47, distance: 25.0
click at [684, 22] on span "Mapa de mesas" at bounding box center [675, 22] width 73 height 8
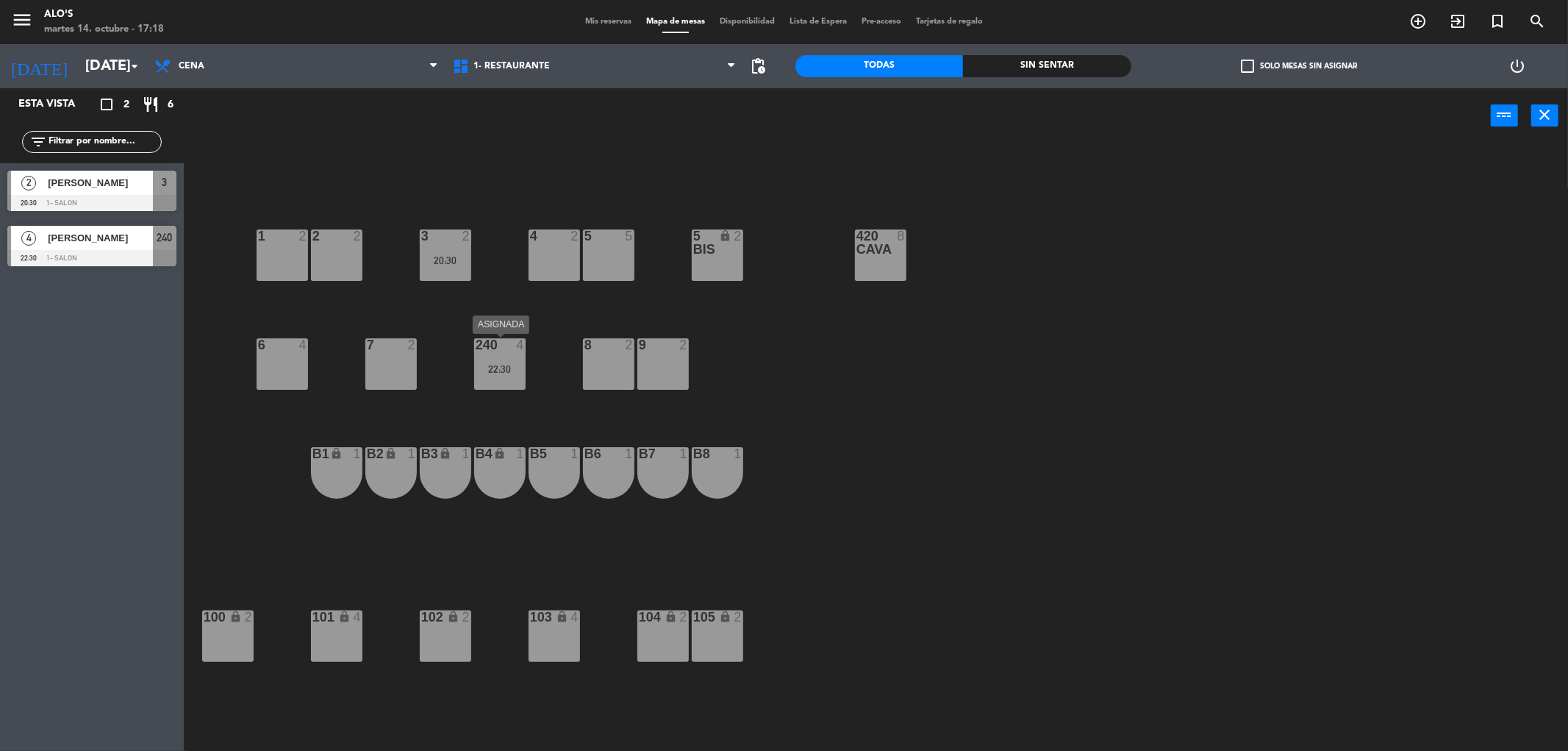
click at [513, 384] on div "240 4 22:30" at bounding box center [500, 364] width 52 height 52
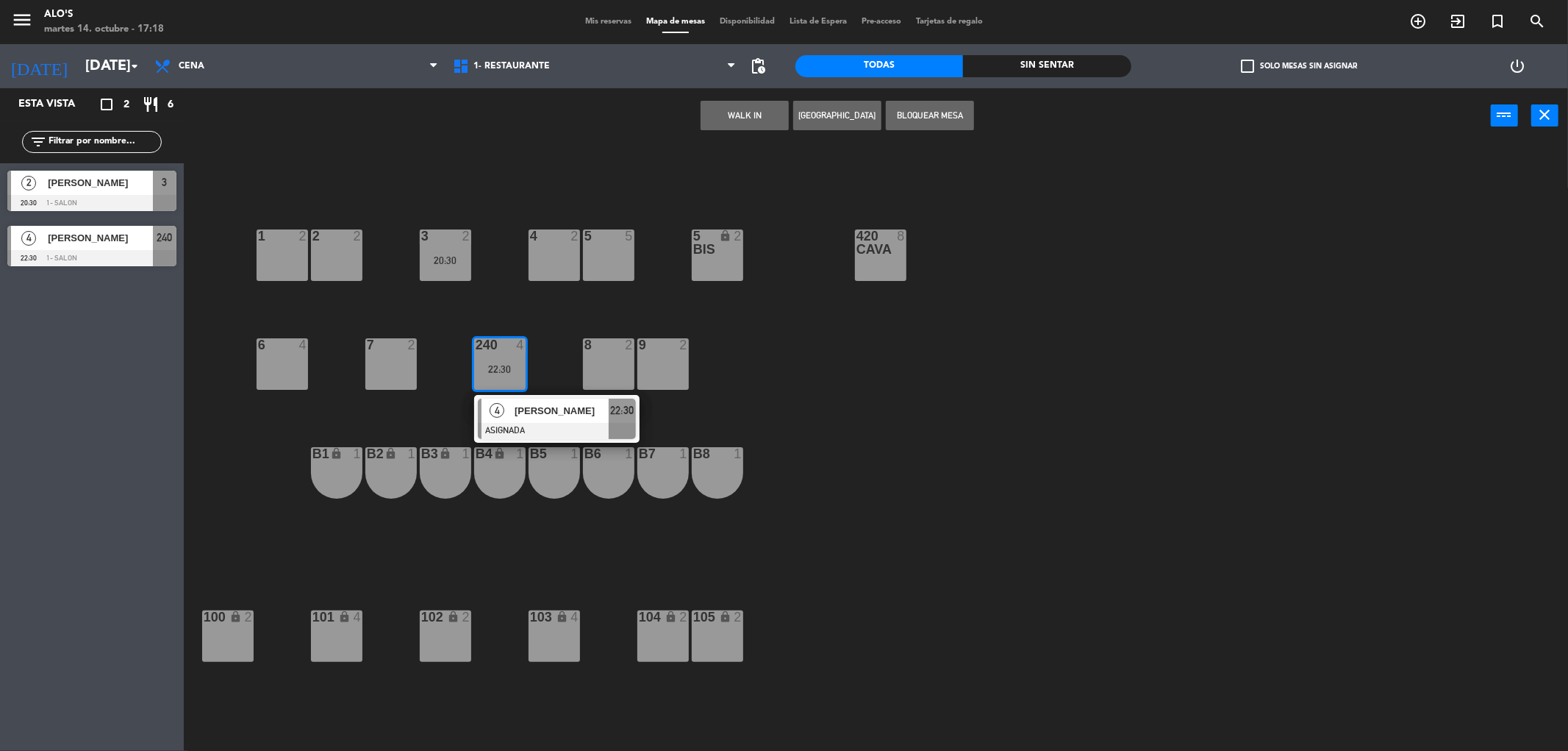
click at [544, 642] on div "103 lock 4" at bounding box center [555, 636] width 52 height 52
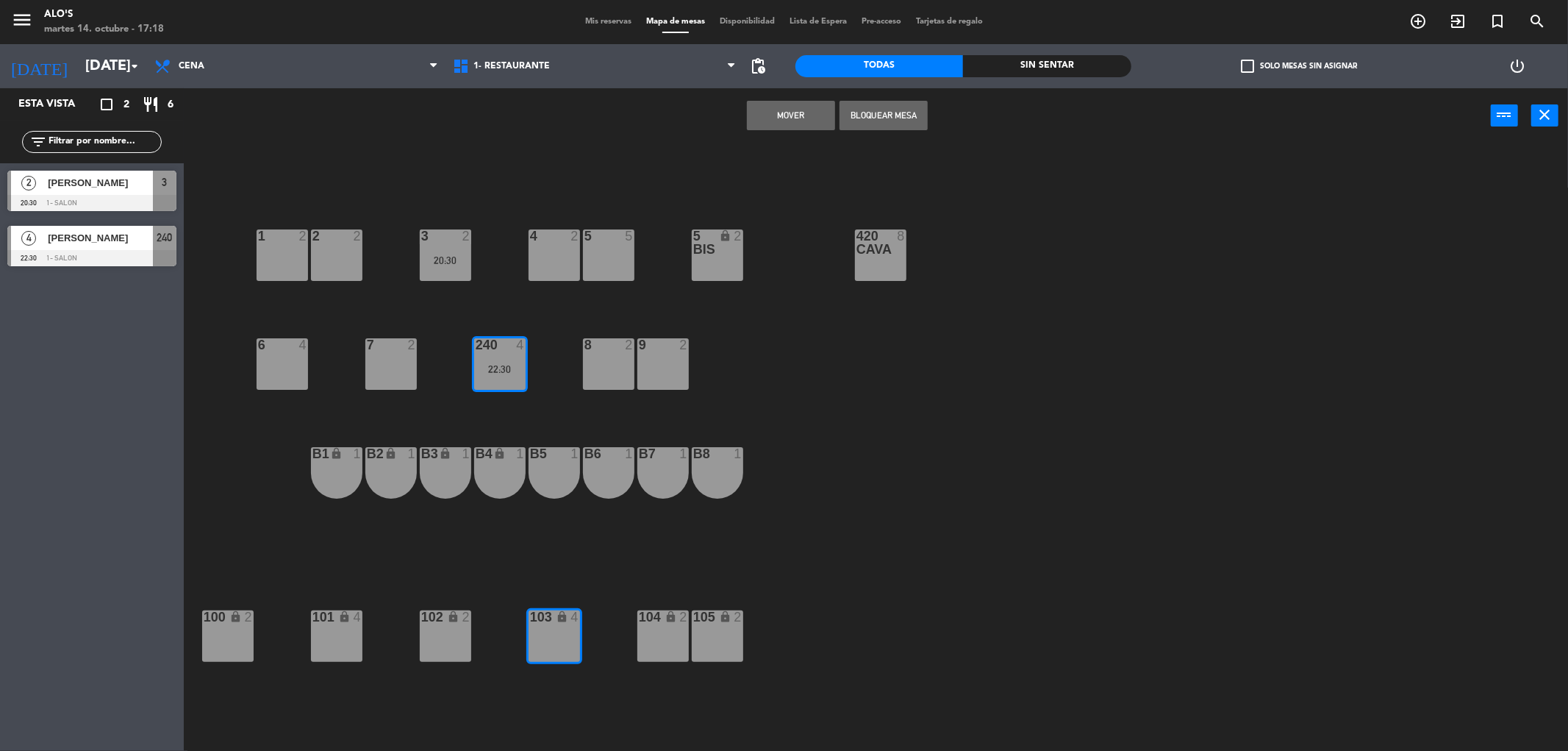
click at [809, 103] on button "Mover" at bounding box center [790, 115] width 89 height 29
click at [616, 18] on span "Mis reservas" at bounding box center [608, 22] width 61 height 8
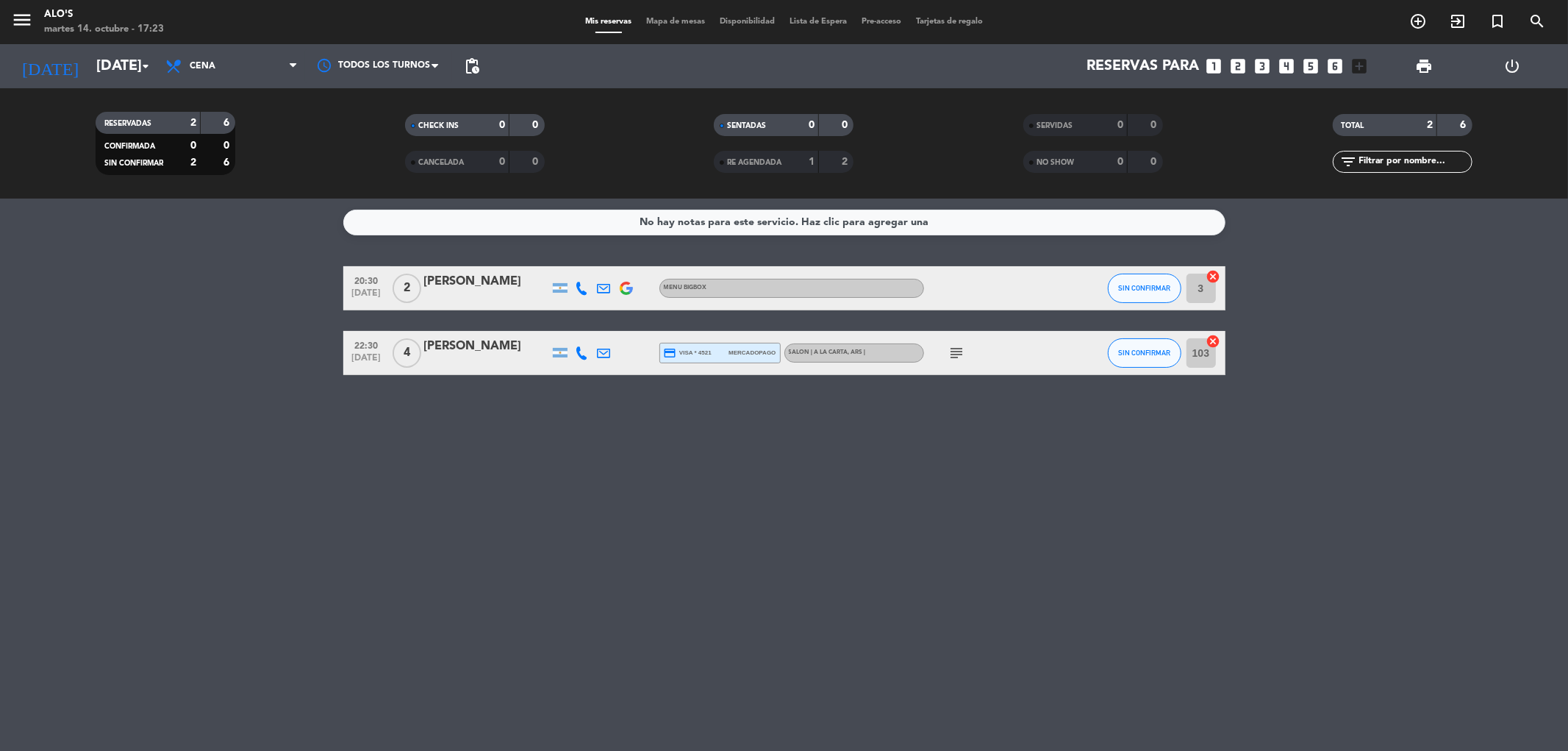
click at [126, 732] on div "No hay notas para este servicio. Haz clic para agregar una 20:30 [DATE] 2 [PERS…" at bounding box center [784, 475] width 1568 height 552
